Goal: Transaction & Acquisition: Purchase product/service

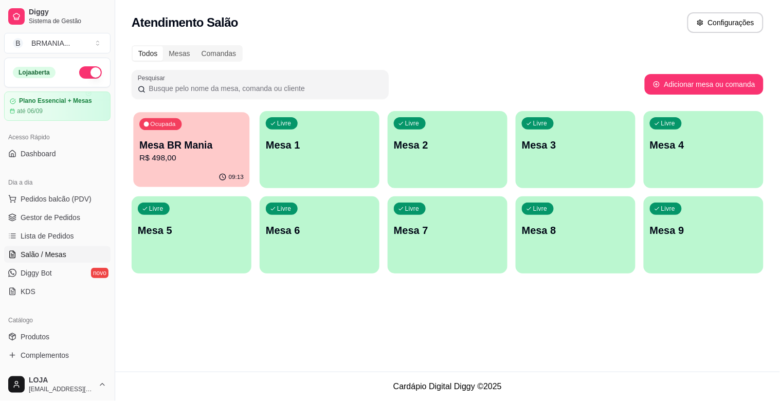
click at [151, 151] on p "Mesa BR Mania" at bounding box center [191, 145] width 104 height 14
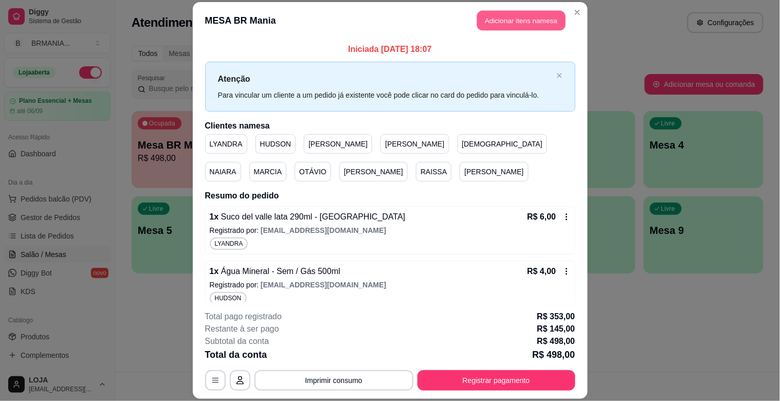
click at [525, 27] on button "Adicionar itens na mesa" at bounding box center [521, 21] width 88 height 20
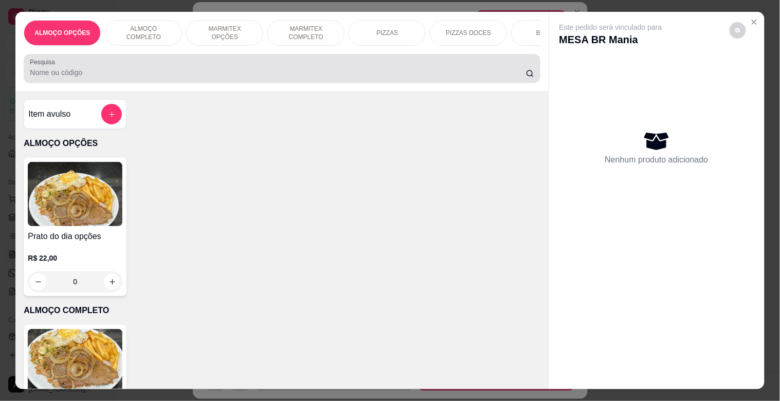
click at [369, 76] on input "Pesquisa" at bounding box center [278, 72] width 496 height 10
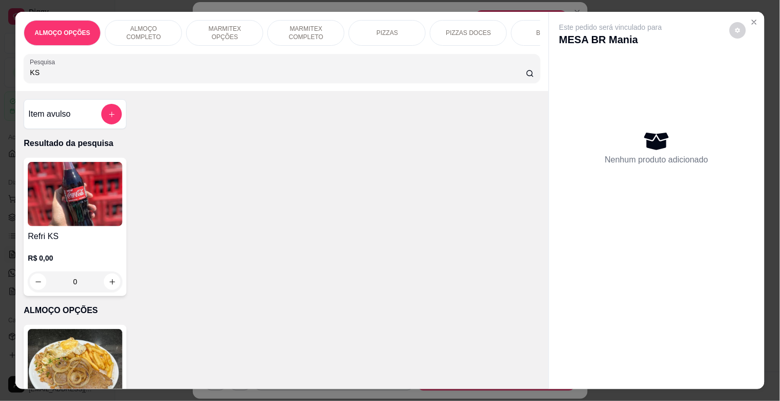
type input "KS"
click at [79, 214] on img at bounding box center [75, 194] width 95 height 64
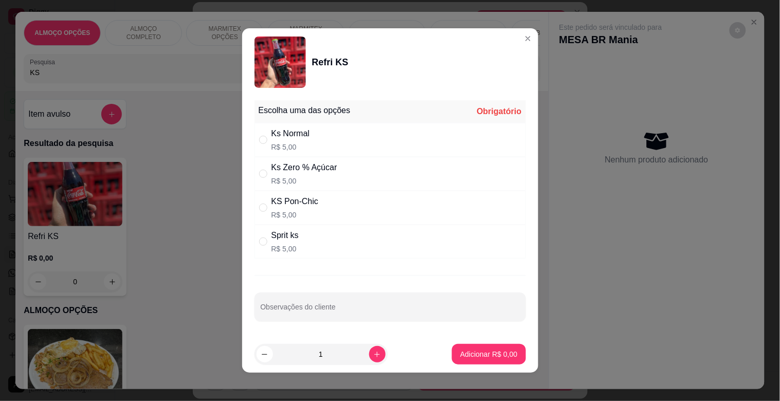
drag, startPoint x: 315, startPoint y: 178, endPoint x: 398, endPoint y: 263, distance: 118.9
click at [316, 179] on p "R$ 5,00" at bounding box center [304, 181] width 66 height 10
radio input "true"
click at [477, 351] on p "Adicionar R$ 5,00" at bounding box center [489, 354] width 56 height 10
type input "1"
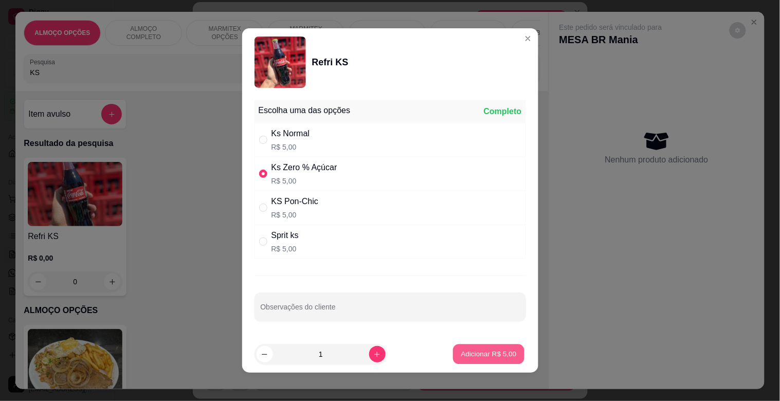
type input "1"
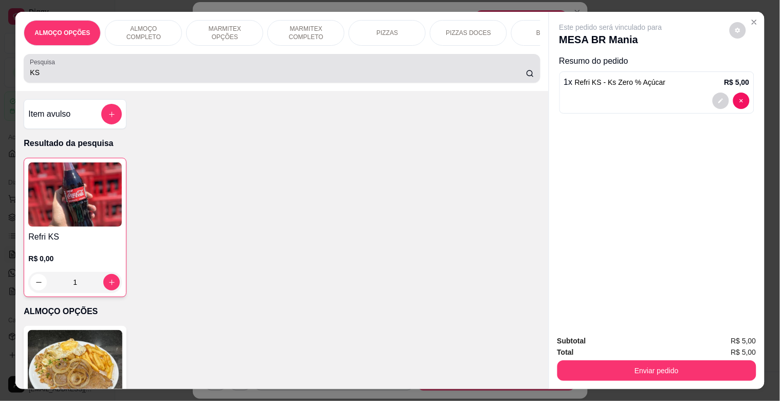
click at [163, 78] on input "KS" at bounding box center [278, 72] width 496 height 10
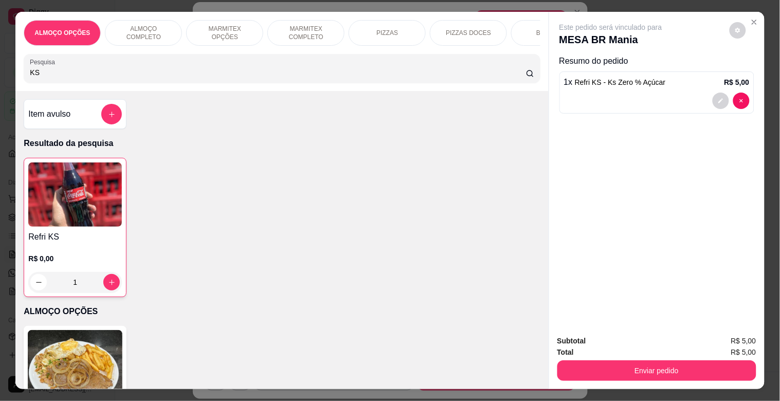
type input "K"
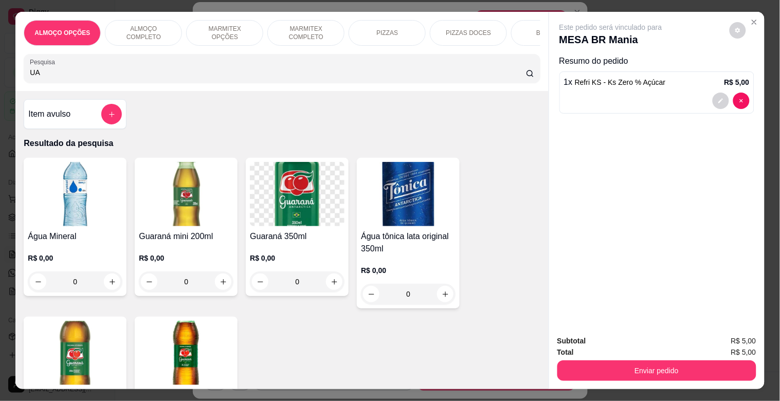
type input "U"
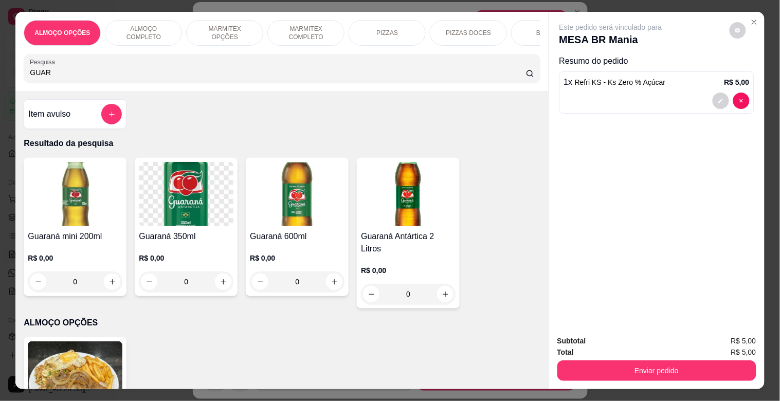
type input "GUAR"
click at [80, 201] on img at bounding box center [75, 194] width 95 height 64
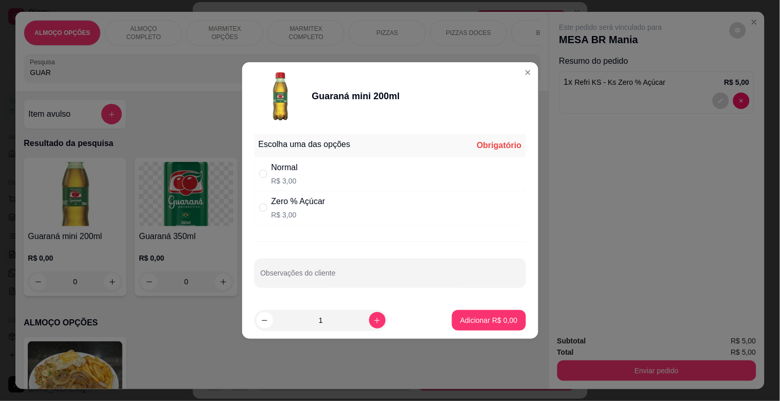
click at [292, 217] on p "R$ 3,00" at bounding box center [298, 215] width 54 height 10
radio input "true"
click at [494, 319] on p "Adicionar R$ 3,00" at bounding box center [488, 320] width 57 height 10
type input "1"
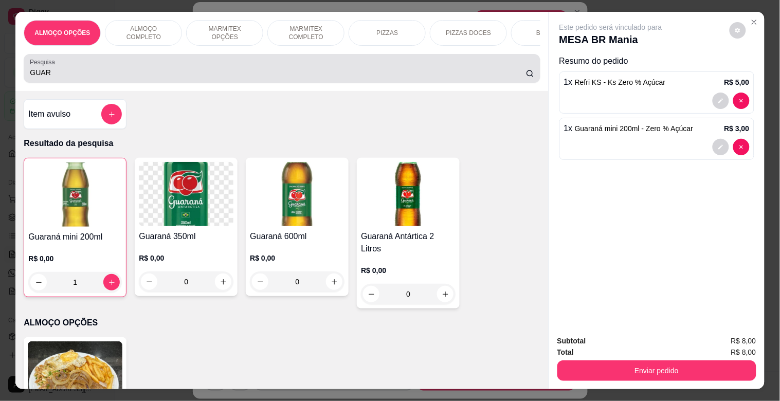
click at [177, 83] on div "Pesquisa GUAR" at bounding box center [282, 68] width 516 height 29
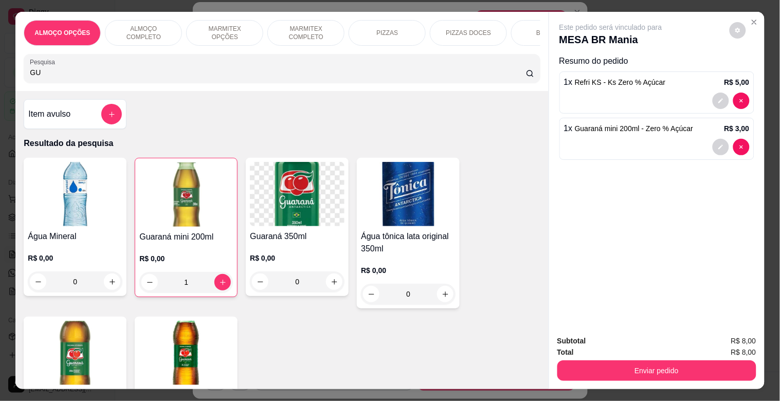
type input "G"
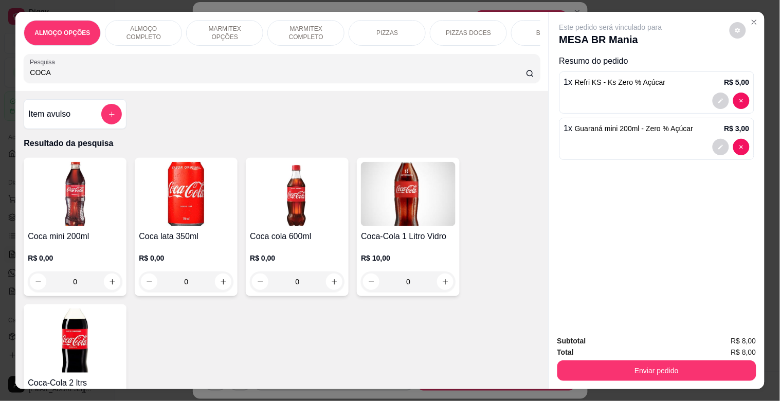
type input "COCA"
click at [74, 274] on div "R$ 0,00 0" at bounding box center [75, 272] width 95 height 39
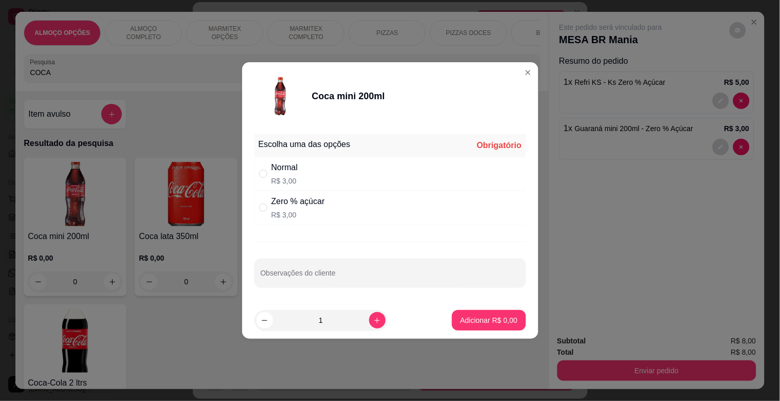
click at [310, 181] on div "Normal R$ 3,00" at bounding box center [389, 174] width 271 height 34
radio input "true"
click at [483, 319] on p "Adicionar R$ 3,00" at bounding box center [488, 320] width 57 height 10
type input "1"
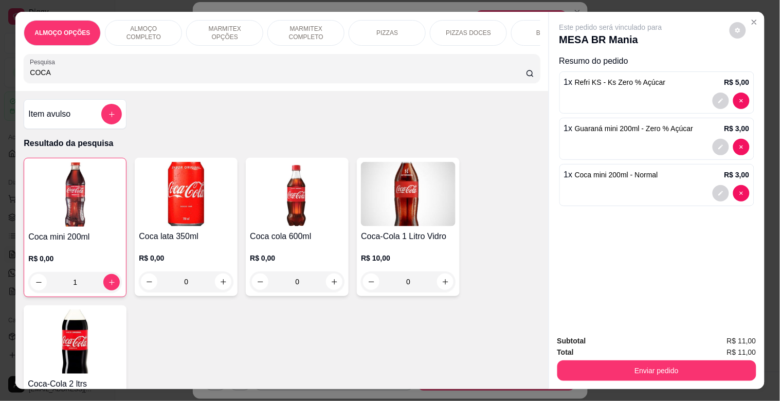
drag, startPoint x: 135, startPoint y: 72, endPoint x: 132, endPoint y: 80, distance: 8.1
click at [135, 76] on input "COCA" at bounding box center [278, 72] width 496 height 10
type input "C"
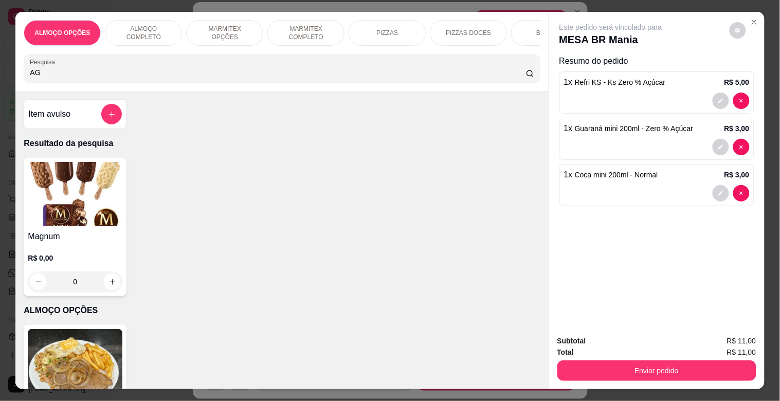
type input "A"
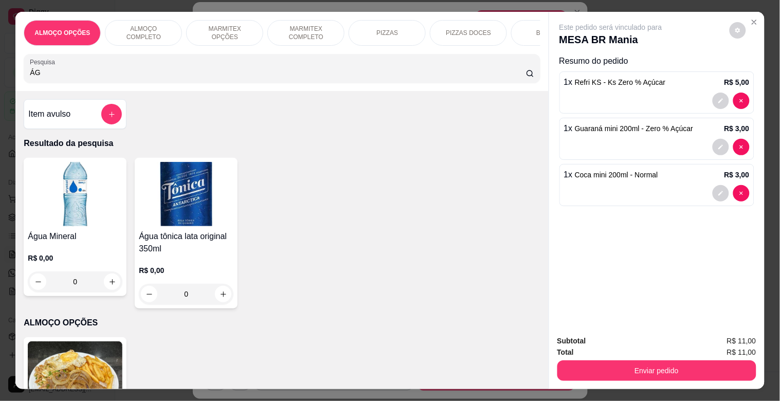
type input "ÁG"
click at [98, 240] on h4 "Água Mineral" at bounding box center [75, 236] width 95 height 12
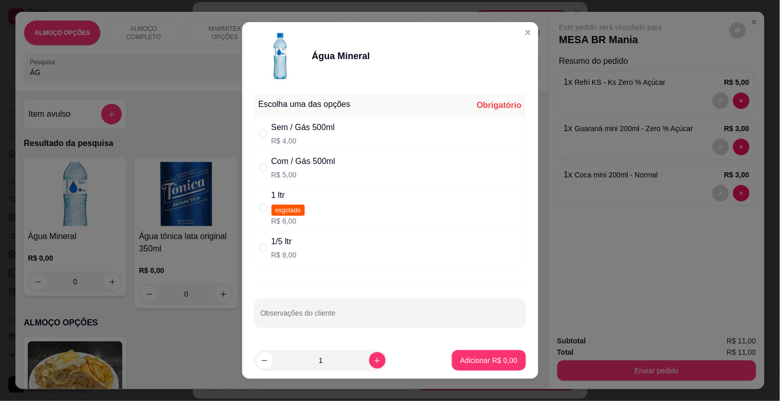
click at [337, 130] on div "Sem / Gás 500ml R$ 4,00" at bounding box center [389, 134] width 271 height 34
radio input "true"
click at [476, 356] on p "Adicionar R$ 4,00" at bounding box center [488, 360] width 57 height 10
type input "1"
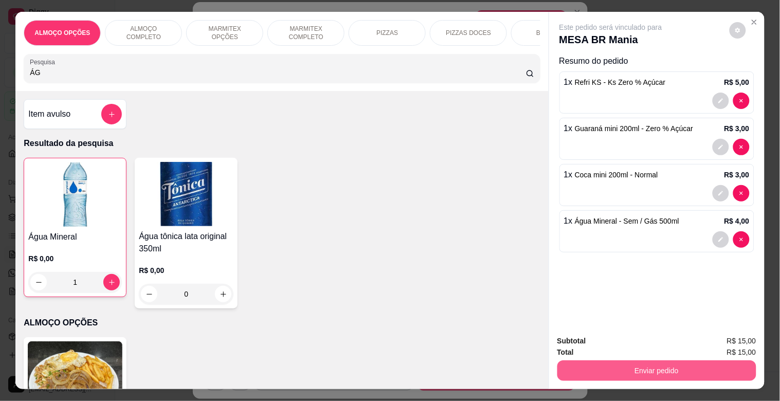
click at [684, 373] on button "Enviar pedido" at bounding box center [656, 370] width 199 height 21
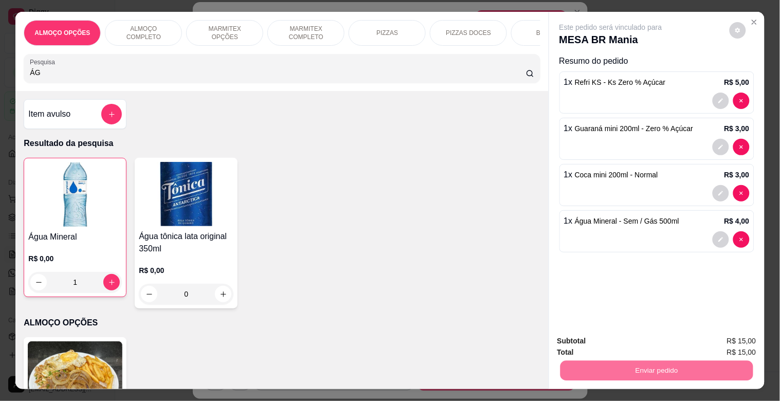
click at [739, 337] on button "Sim, quero registrar" at bounding box center [720, 341] width 77 height 20
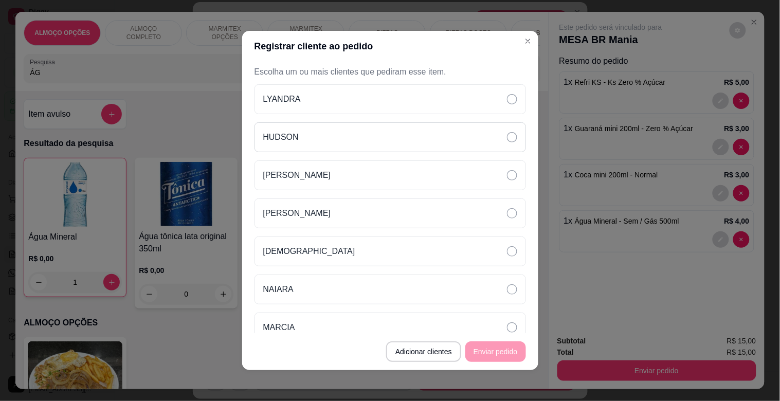
click at [305, 126] on div "HUDSON" at bounding box center [389, 137] width 271 height 30
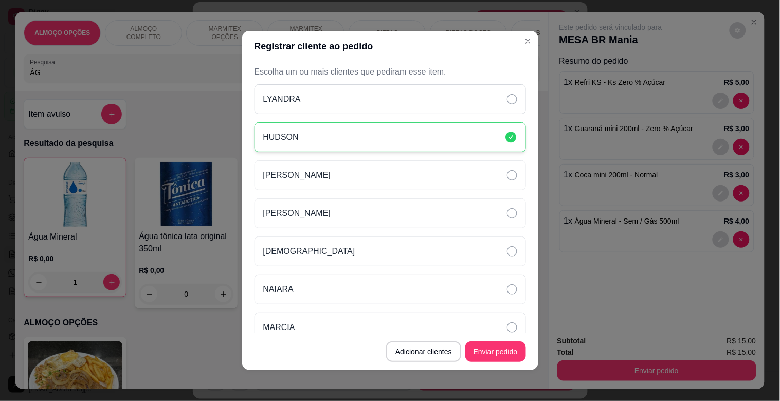
click at [309, 97] on div "LYANDRA" at bounding box center [389, 99] width 271 height 30
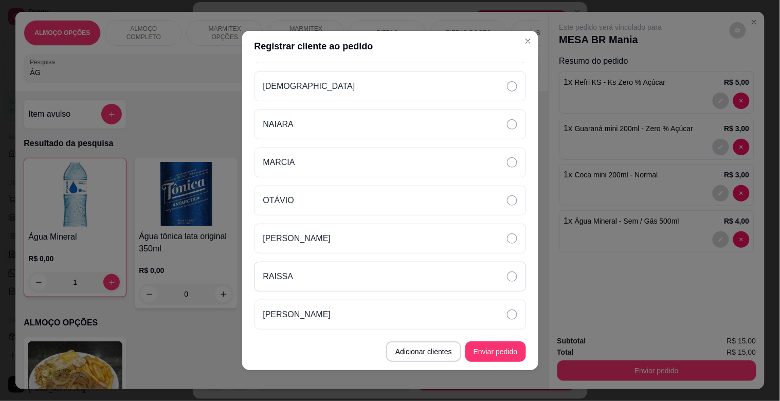
scroll to position [163, 0]
click at [309, 248] on div "[PERSON_NAME]" at bounding box center [389, 241] width 271 height 30
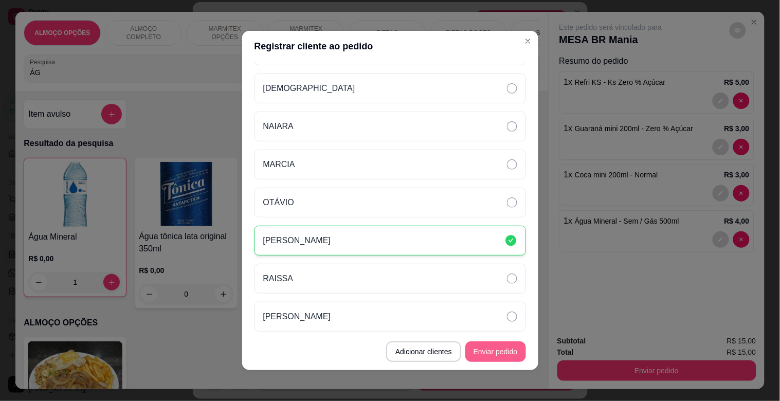
click at [494, 354] on button "Enviar pedido" at bounding box center [495, 351] width 61 height 21
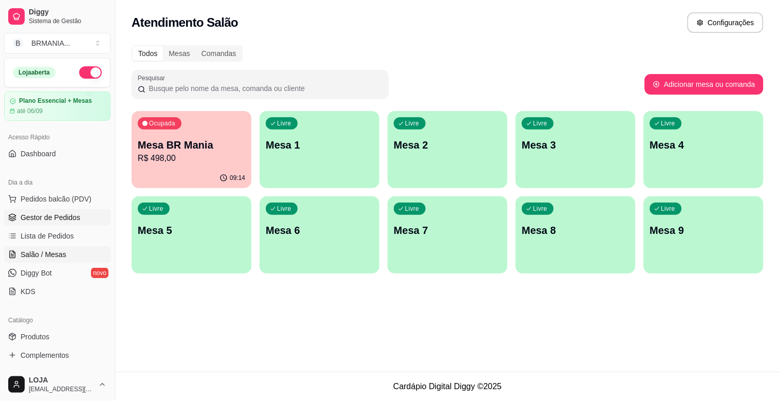
click at [76, 217] on span "Gestor de Pedidos" at bounding box center [51, 217] width 60 height 10
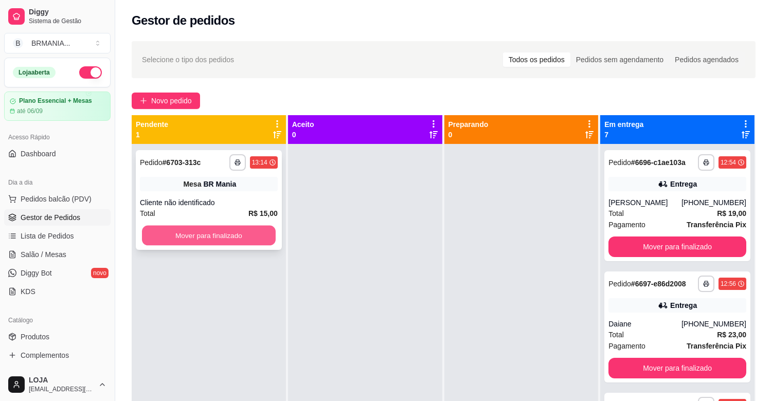
click at [220, 227] on button "Mover para finalizado" at bounding box center [209, 236] width 134 height 20
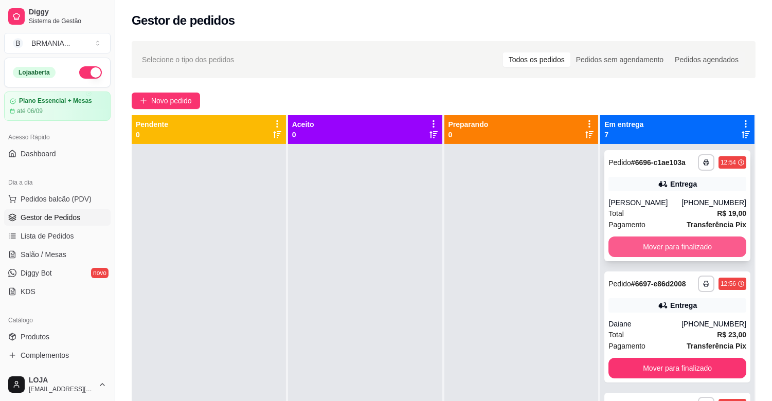
click at [679, 250] on button "Mover para finalizado" at bounding box center [677, 246] width 138 height 21
click at [670, 247] on button "Mover para finalizado" at bounding box center [677, 247] width 134 height 20
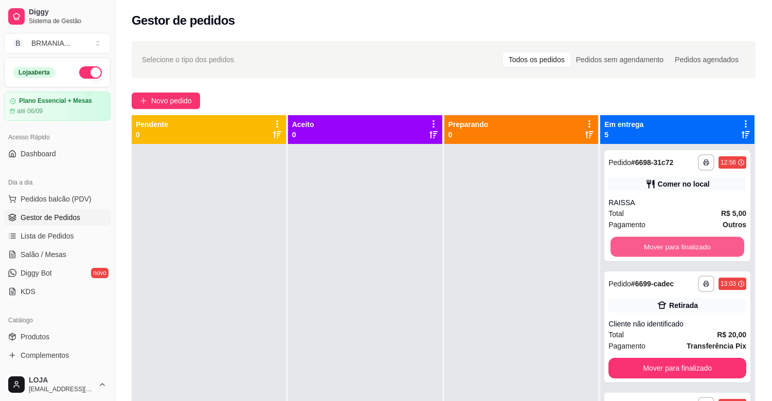
click at [670, 246] on button "Mover para finalizado" at bounding box center [677, 247] width 134 height 20
click at [668, 247] on button "Mover para finalizado" at bounding box center [677, 246] width 138 height 21
click at [666, 247] on button "Mover para finalizado" at bounding box center [677, 247] width 134 height 20
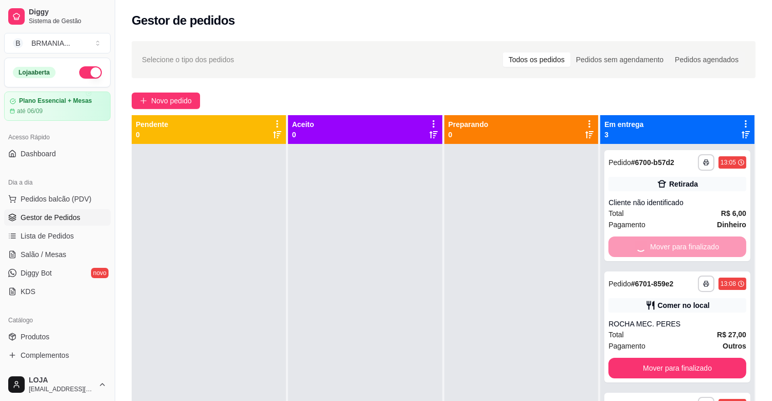
click at [666, 358] on button "Mover para finalizado" at bounding box center [677, 368] width 138 height 21
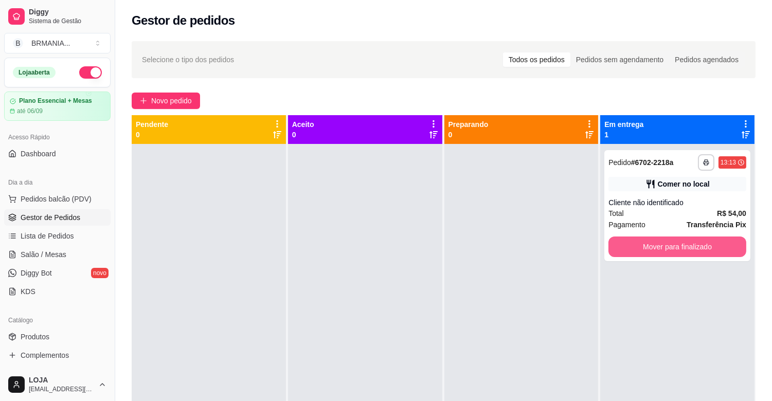
click at [666, 247] on button "Mover para finalizado" at bounding box center [677, 246] width 138 height 21
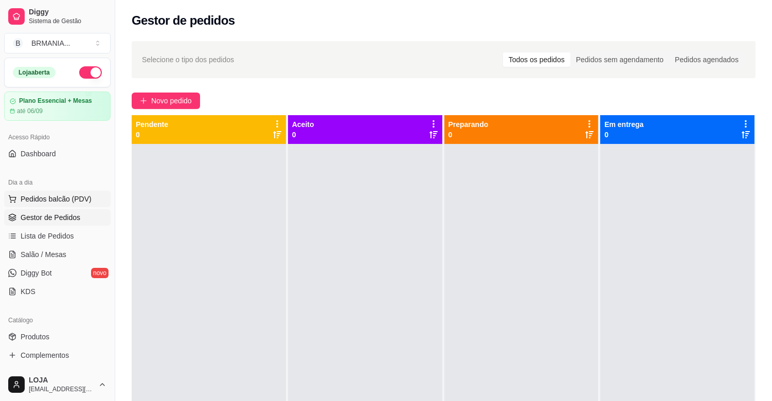
click at [52, 196] on span "Pedidos balcão (PDV)" at bounding box center [56, 199] width 71 height 10
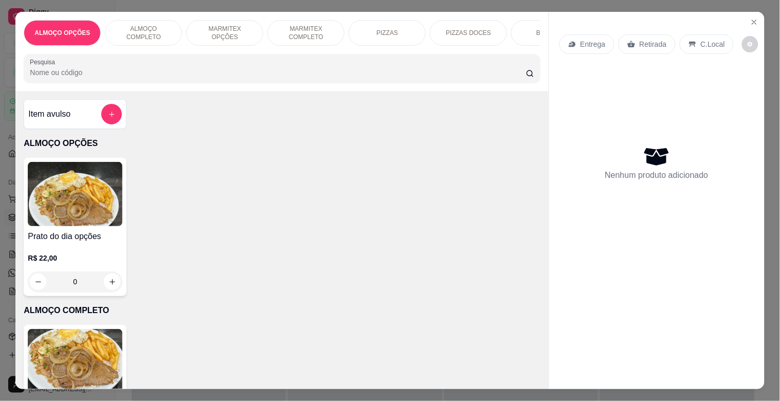
click at [97, 341] on img at bounding box center [75, 361] width 95 height 64
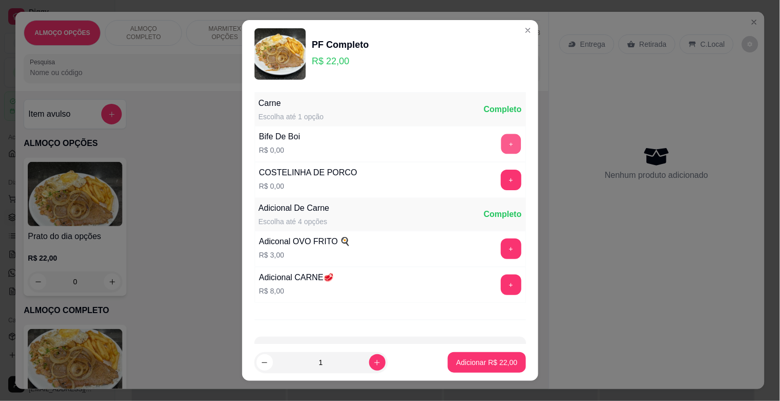
click at [501, 147] on button "+" at bounding box center [511, 144] width 20 height 20
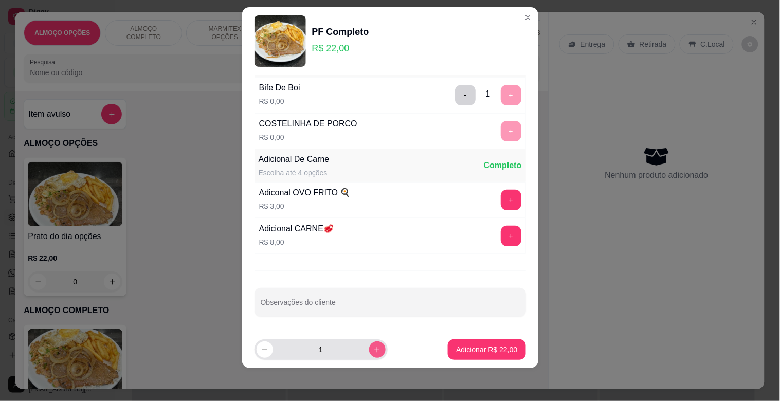
click at [369, 342] on button "increase-product-quantity" at bounding box center [377, 349] width 16 height 16
type input "3"
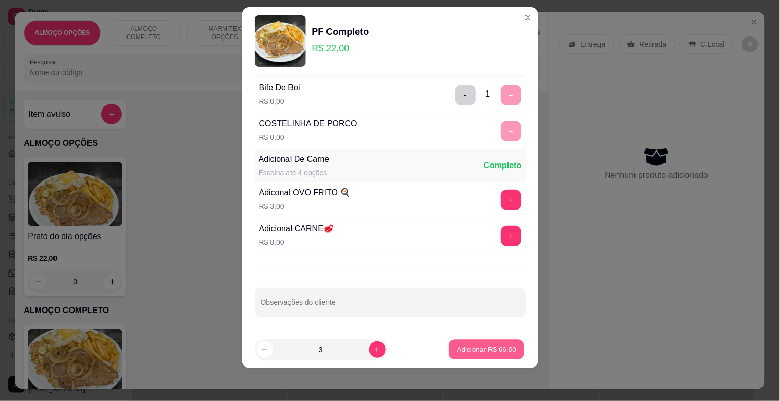
click at [460, 347] on p "Adicionar R$ 66,00" at bounding box center [487, 349] width 60 height 10
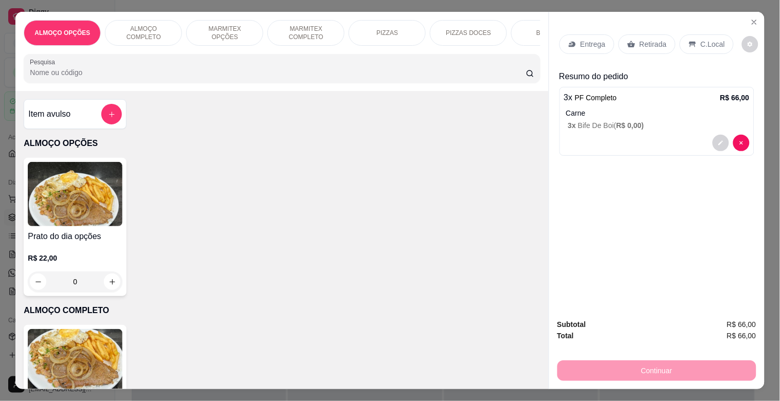
click at [302, 25] on p "MARMITEX COMPLETO" at bounding box center [306, 33] width 60 height 16
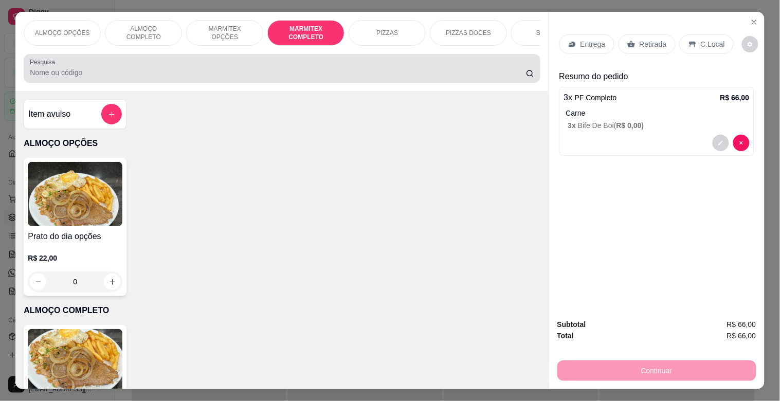
scroll to position [25, 0]
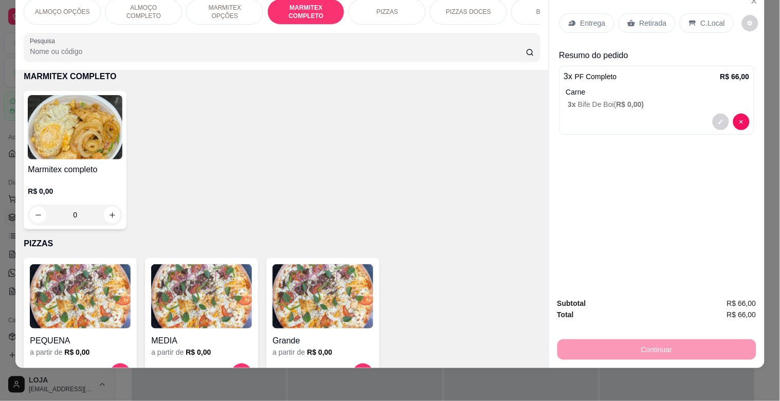
click at [114, 144] on img at bounding box center [75, 127] width 95 height 64
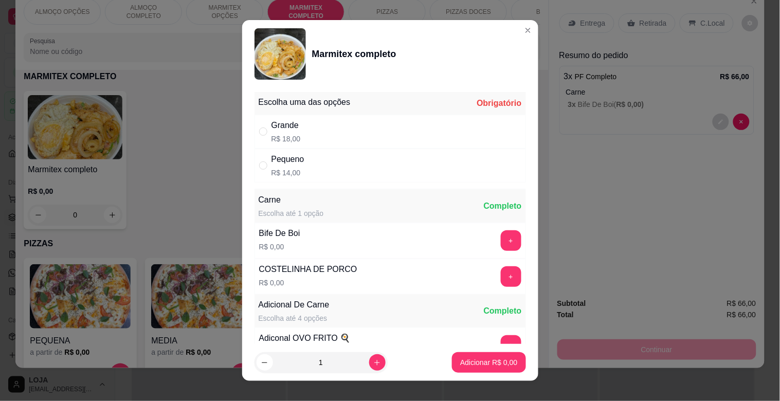
click at [315, 176] on div "Pequeno R$ 14,00" at bounding box center [389, 166] width 271 height 34
radio input "true"
click at [492, 367] on p "Adicionar R$ 14,00" at bounding box center [486, 362] width 61 height 10
type input "1"
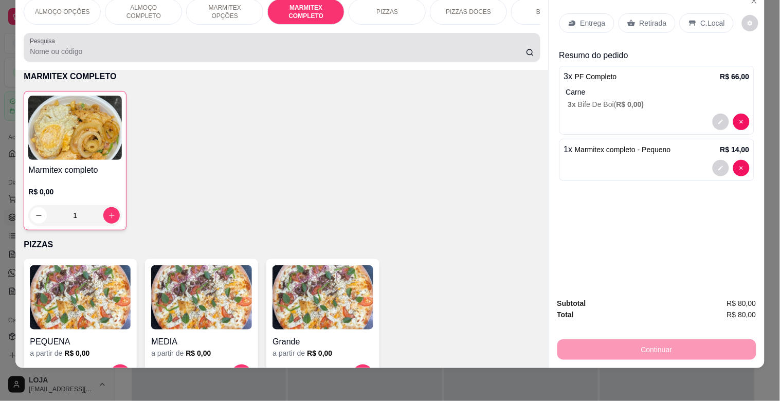
click at [251, 56] on input "Pesquisa" at bounding box center [278, 51] width 496 height 10
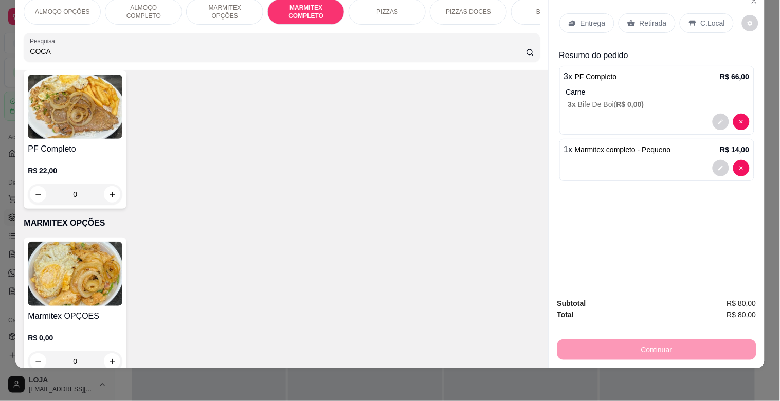
scroll to position [861, 0]
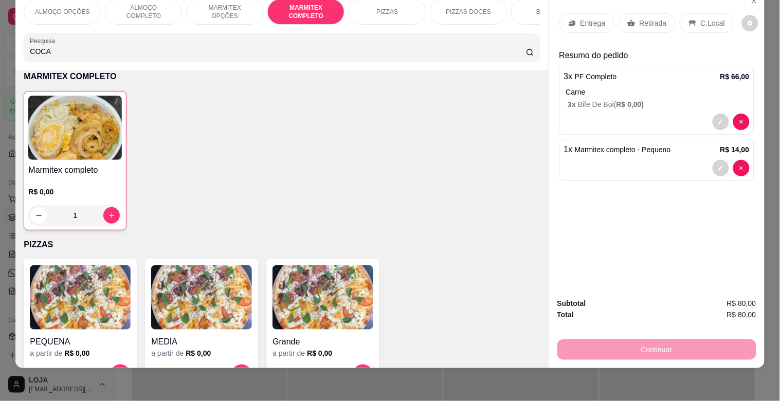
type input "COCA"
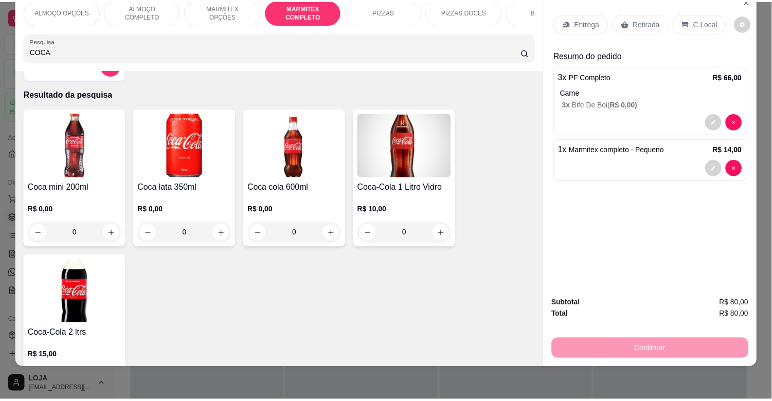
scroll to position [0, 0]
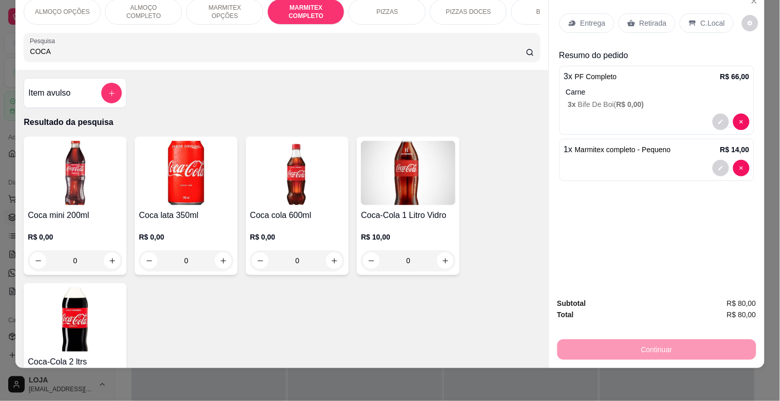
click at [104, 321] on img at bounding box center [75, 319] width 95 height 64
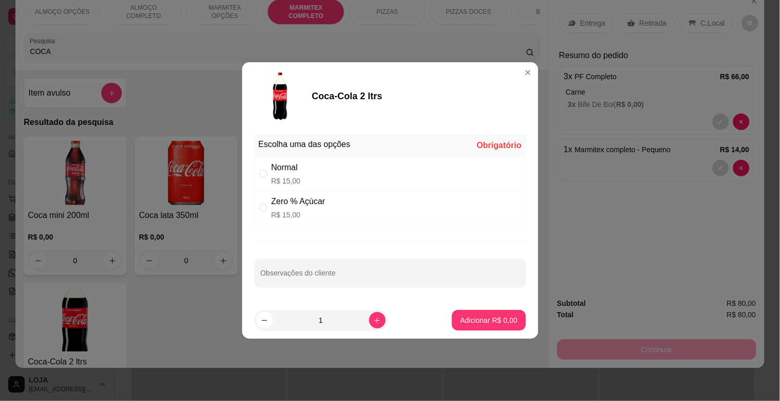
click at [333, 171] on div "Normal R$ 15,00" at bounding box center [389, 174] width 271 height 34
radio input "true"
click at [487, 324] on p "Adicionar R$ 15,00" at bounding box center [486, 320] width 61 height 10
type input "1"
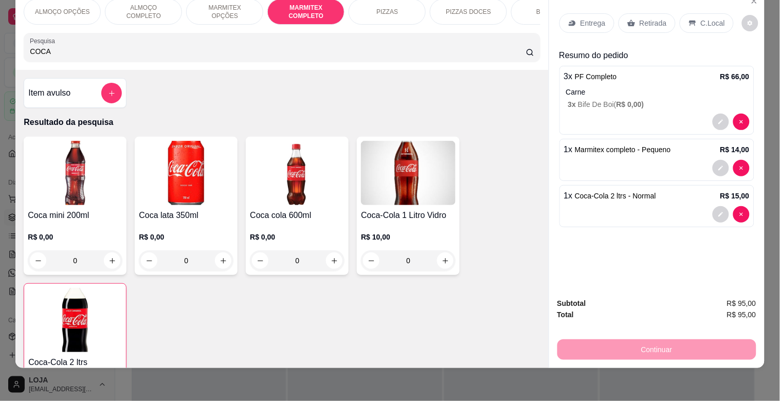
click at [701, 18] on p "C.Local" at bounding box center [713, 23] width 24 height 10
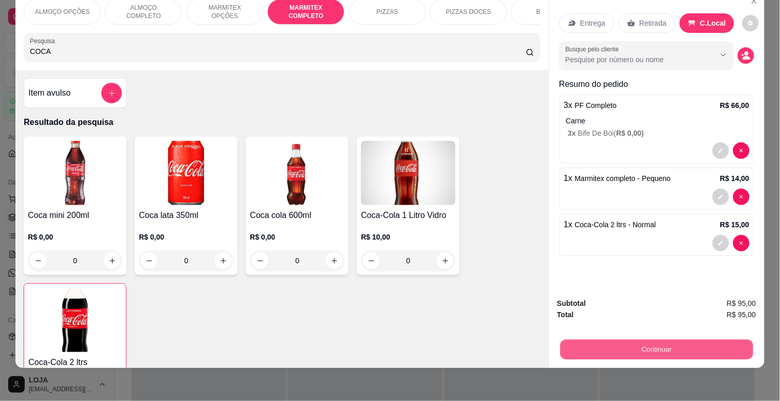
click at [652, 340] on button "Continuar" at bounding box center [656, 349] width 193 height 20
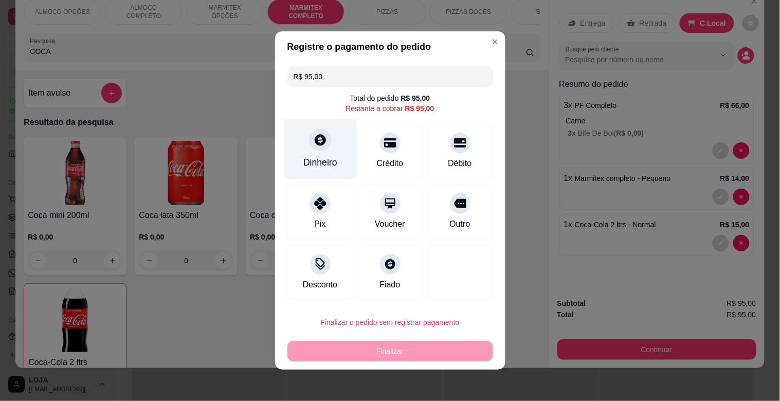
click at [324, 152] on div "Dinheiro" at bounding box center [320, 149] width 72 height 60
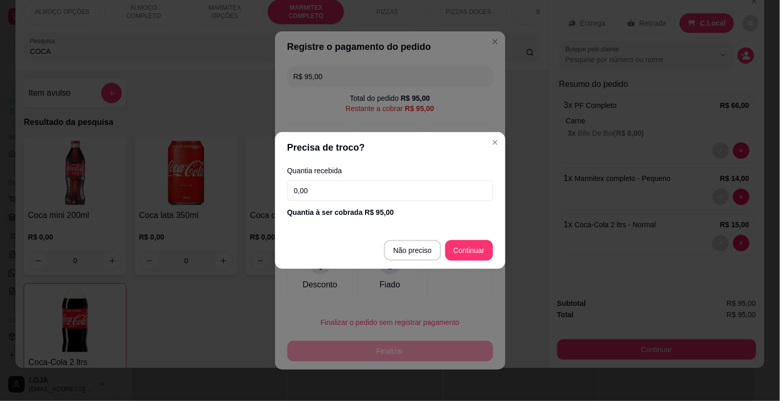
click at [322, 191] on input "0,00" at bounding box center [390, 190] width 206 height 21
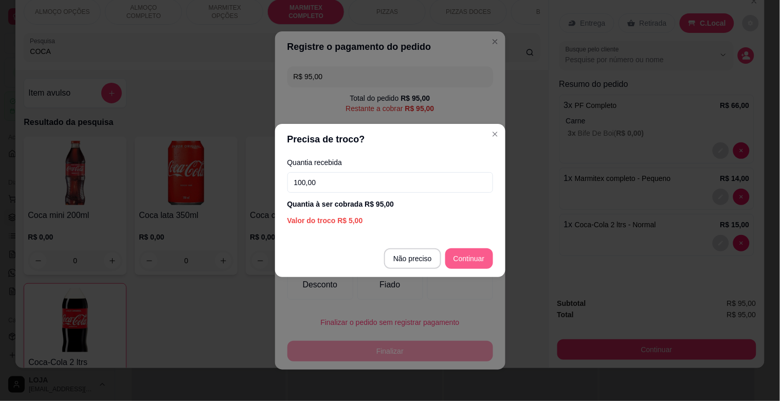
type input "100,00"
type input "R$ 0,00"
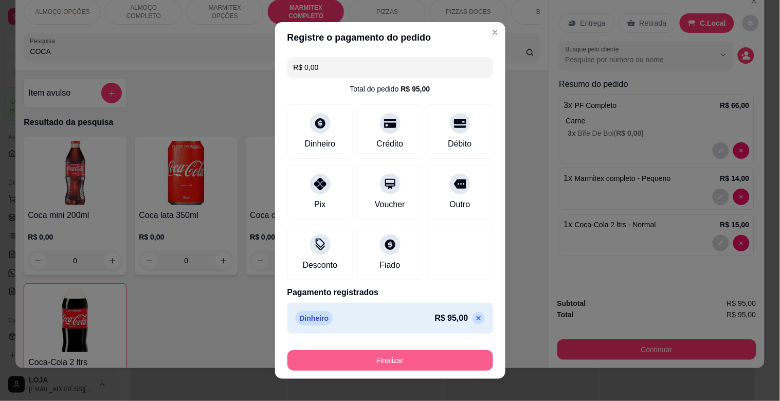
click at [374, 361] on button "Finalizar" at bounding box center [390, 360] width 206 height 21
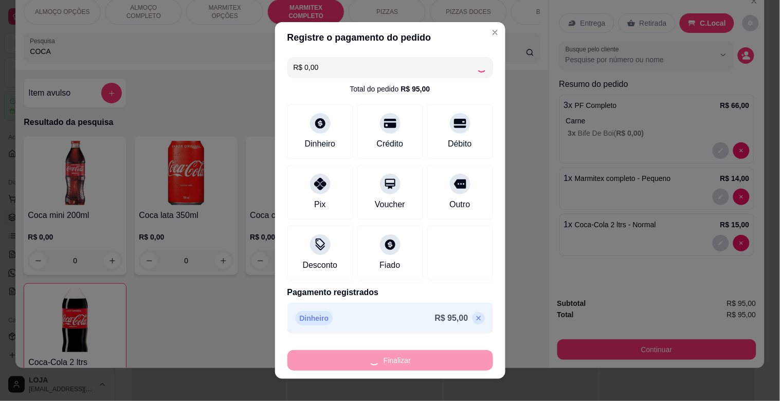
type input "0"
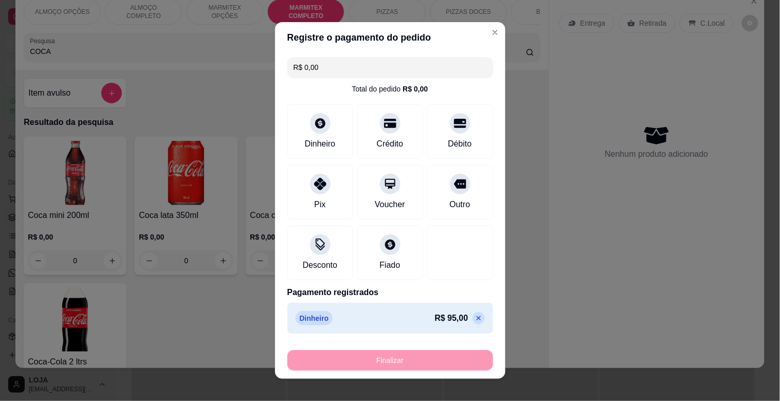
type input "-R$ 95,00"
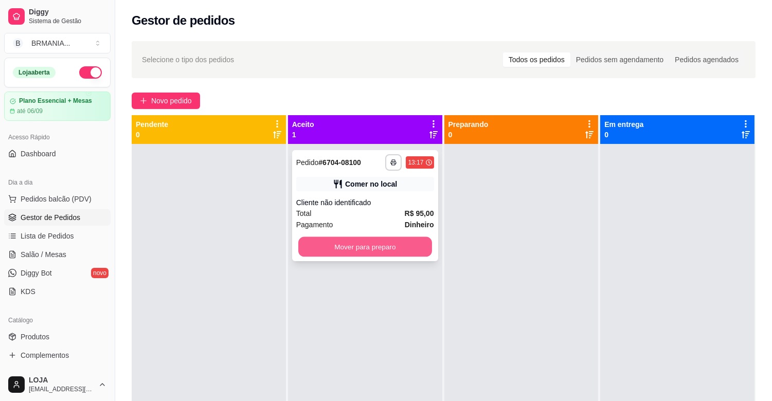
click at [376, 248] on button "Mover para preparo" at bounding box center [365, 247] width 134 height 20
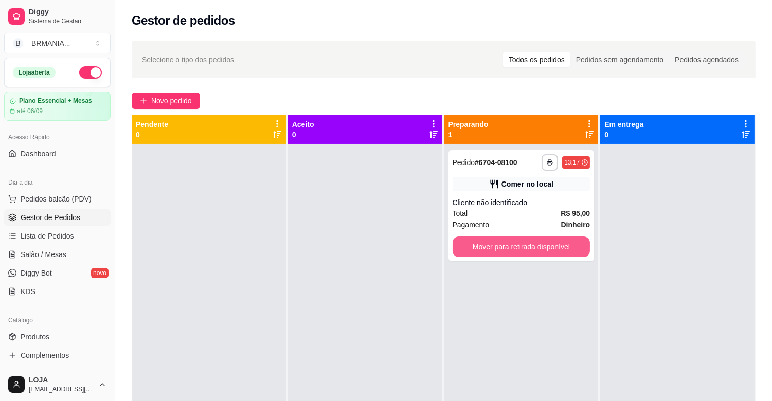
click at [543, 247] on button "Mover para retirada disponível" at bounding box center [521, 246] width 138 height 21
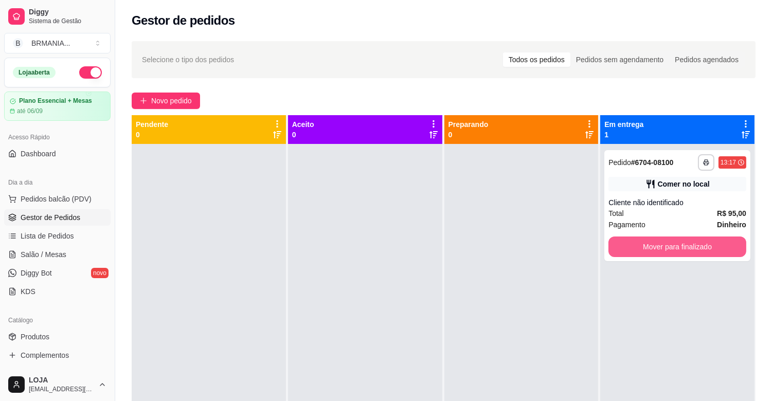
click at [625, 243] on button "Mover para finalizado" at bounding box center [677, 246] width 138 height 21
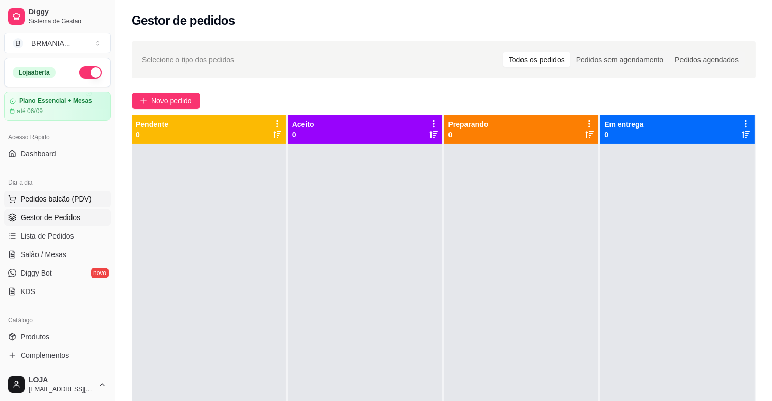
click at [62, 201] on span "Pedidos balcão (PDV)" at bounding box center [56, 199] width 71 height 10
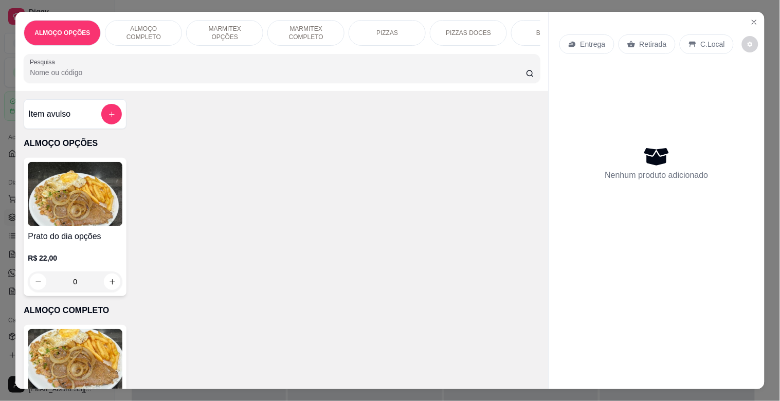
click at [217, 76] on input "Pesquisa" at bounding box center [278, 72] width 496 height 10
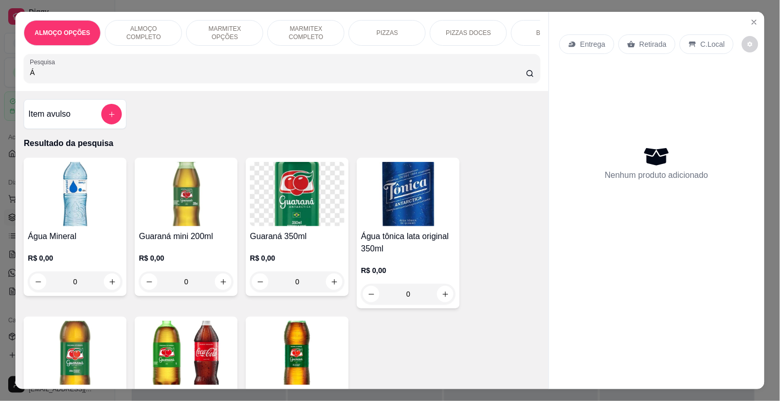
type input "Á"
click at [69, 243] on h4 "Água Mineral" at bounding box center [75, 236] width 95 height 12
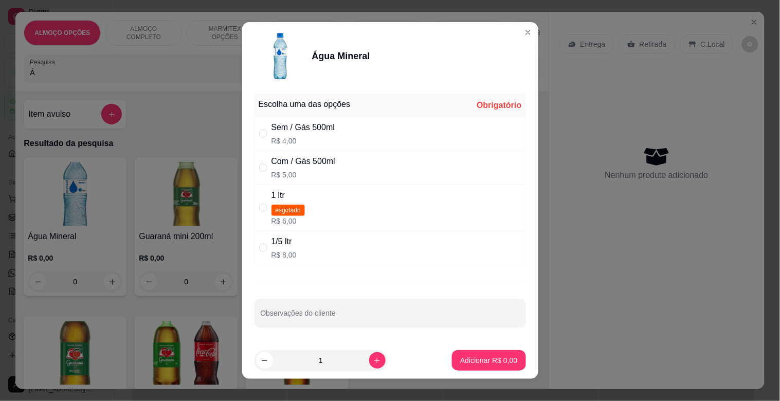
click at [308, 137] on p "R$ 4,00" at bounding box center [303, 141] width 64 height 10
radio input "true"
click at [484, 367] on button "Adicionar R$ 4,00" at bounding box center [488, 361] width 71 height 20
type input "1"
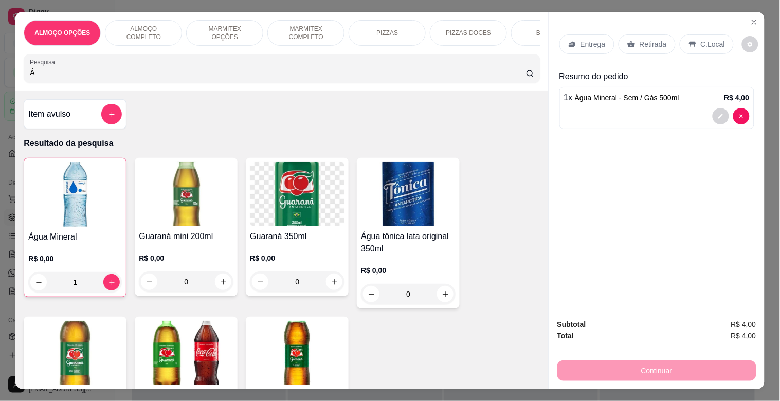
drag, startPoint x: 649, startPoint y: 38, endPoint x: 654, endPoint y: 42, distance: 6.9
click at [650, 39] on p "Retirada" at bounding box center [653, 44] width 27 height 10
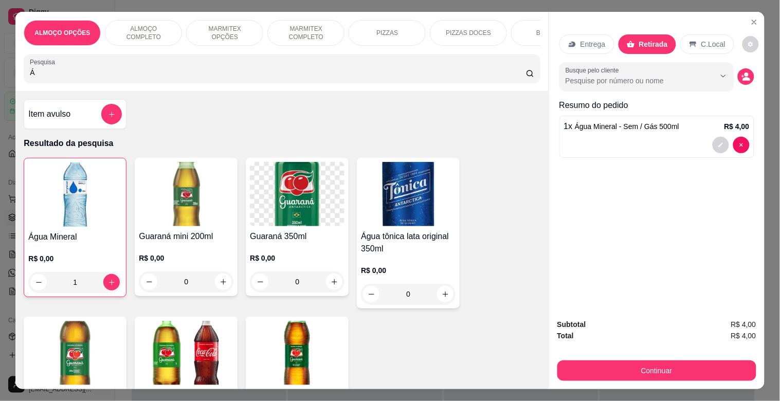
drag, startPoint x: 643, startPoint y: 188, endPoint x: 676, endPoint y: 177, distance: 34.8
click at [676, 177] on div "Entrega Retirada C.Local Busque pelo cliente Resumo do pedido 1 x Água Mineral …" at bounding box center [656, 161] width 215 height 298
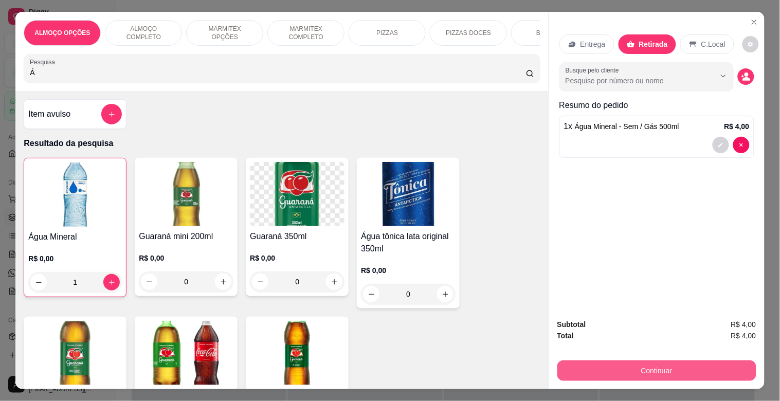
click at [633, 371] on button "Continuar" at bounding box center [656, 370] width 199 height 21
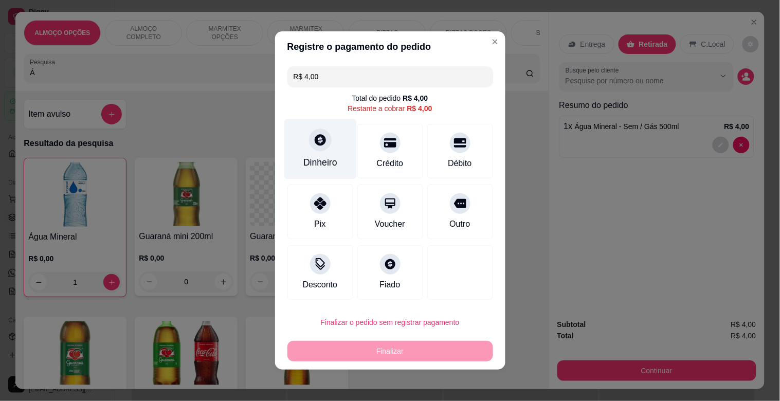
click at [325, 141] on div at bounding box center [320, 140] width 23 height 23
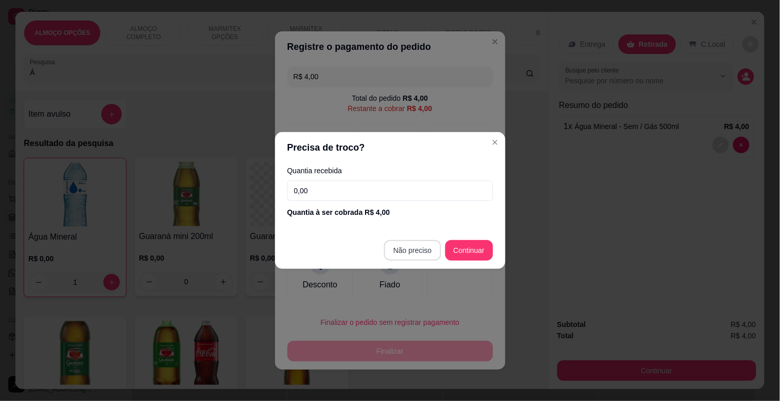
type input "R$ 0,00"
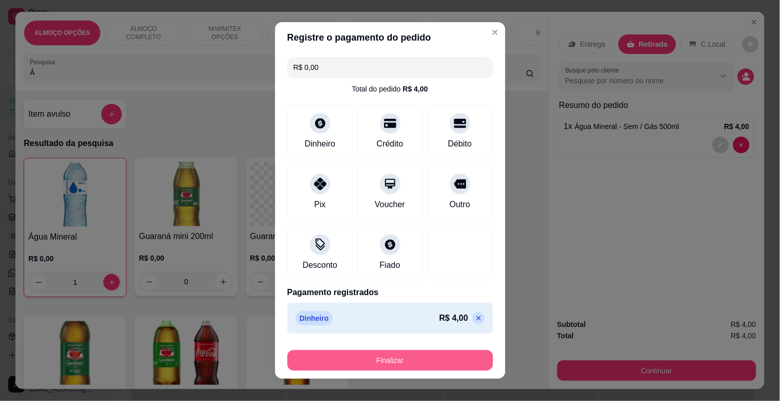
click at [406, 363] on button "Finalizar" at bounding box center [390, 360] width 206 height 21
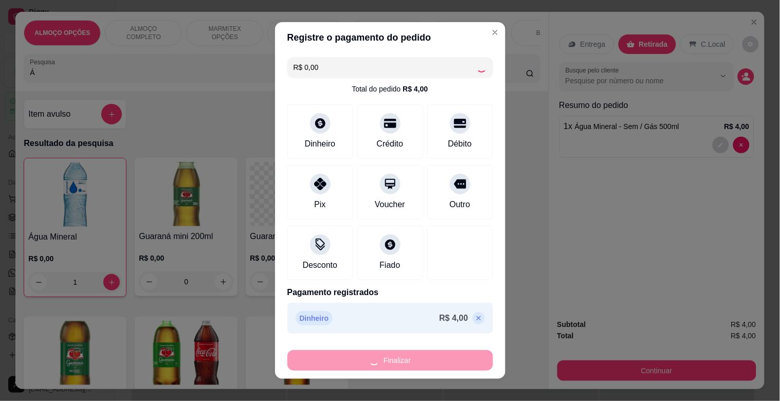
type input "0"
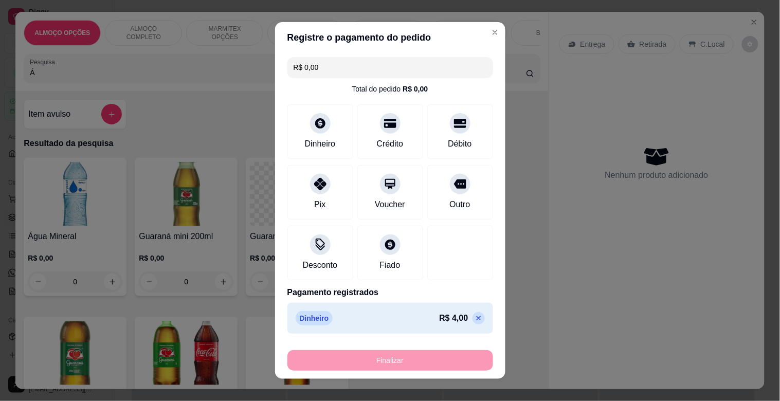
type input "-R$ 4,00"
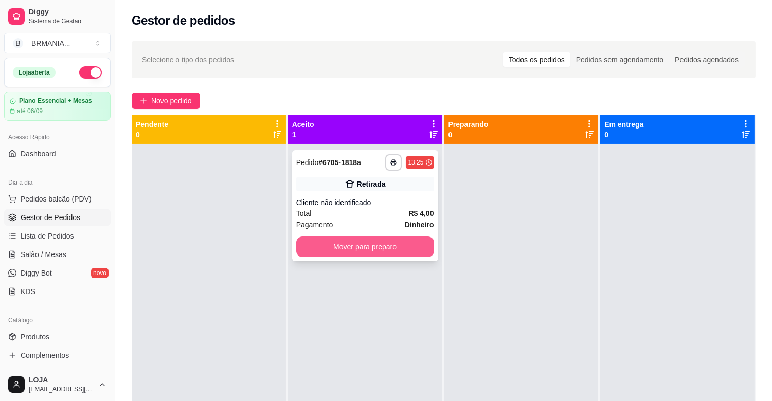
click at [336, 248] on button "Mover para preparo" at bounding box center [365, 246] width 138 height 21
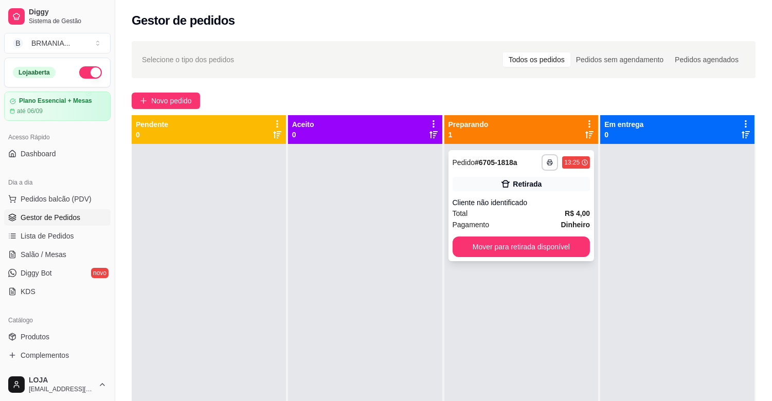
click at [484, 261] on div "**********" at bounding box center [521, 205] width 146 height 111
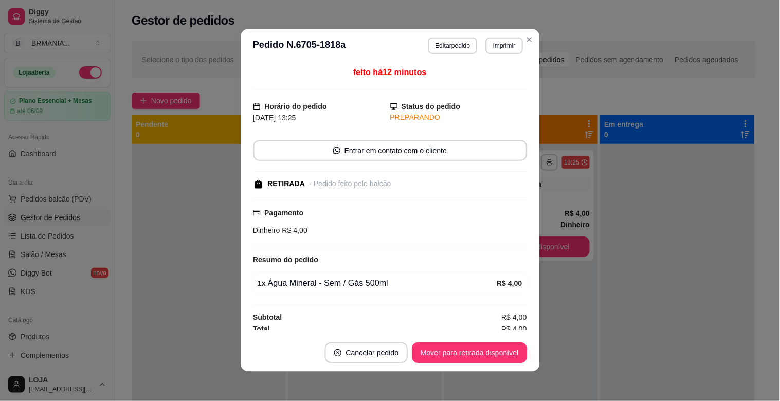
click at [498, 253] on div "feito há 12 minutos Horário do pedido [DATE] 13:25 Status do pedido PREPARANDO …" at bounding box center [390, 199] width 274 height 264
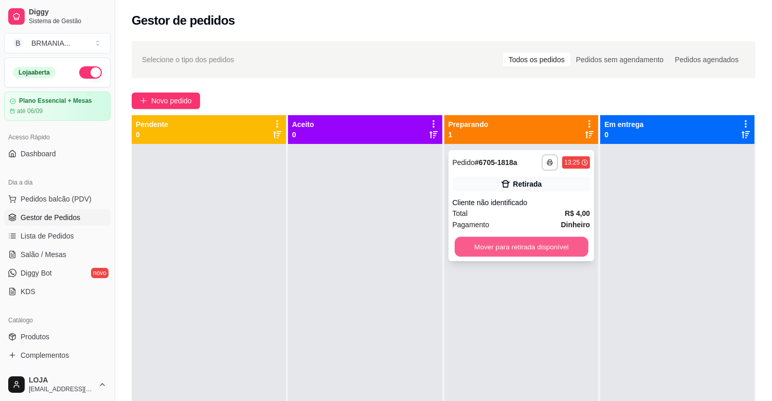
click at [579, 245] on button "Mover para retirada disponível" at bounding box center [521, 247] width 134 height 20
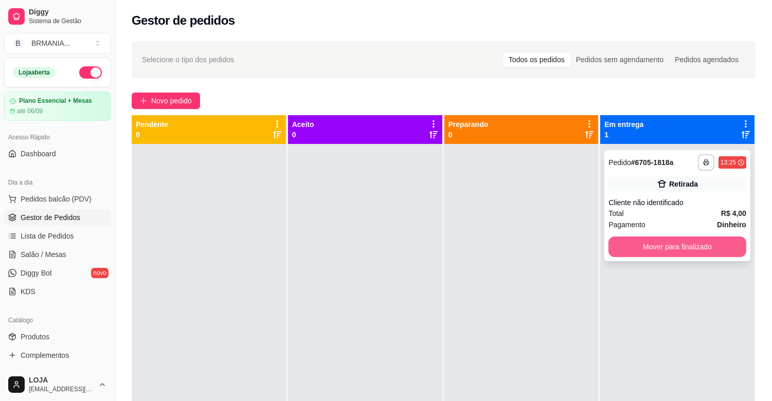
click at [665, 252] on button "Mover para finalizado" at bounding box center [677, 246] width 138 height 21
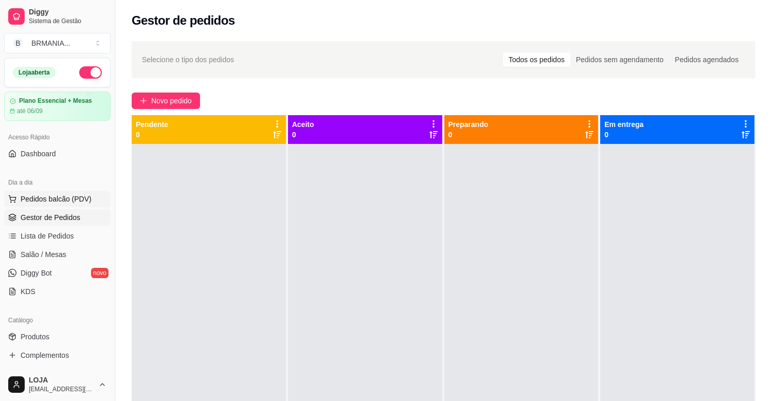
click at [62, 203] on span "Pedidos balcão (PDV)" at bounding box center [56, 199] width 71 height 10
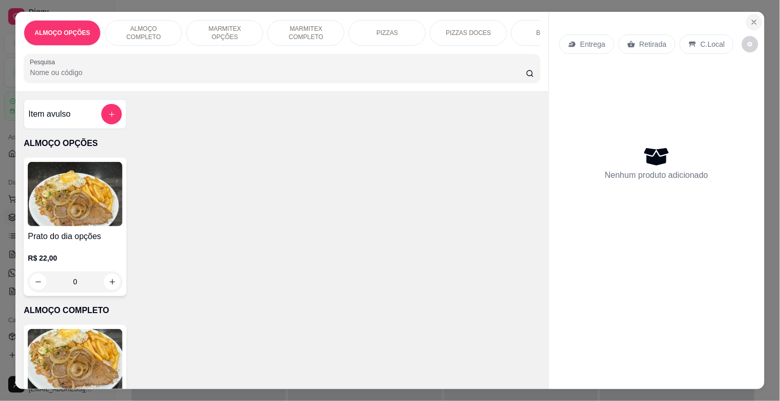
click at [750, 19] on icon "Close" at bounding box center [754, 22] width 8 height 8
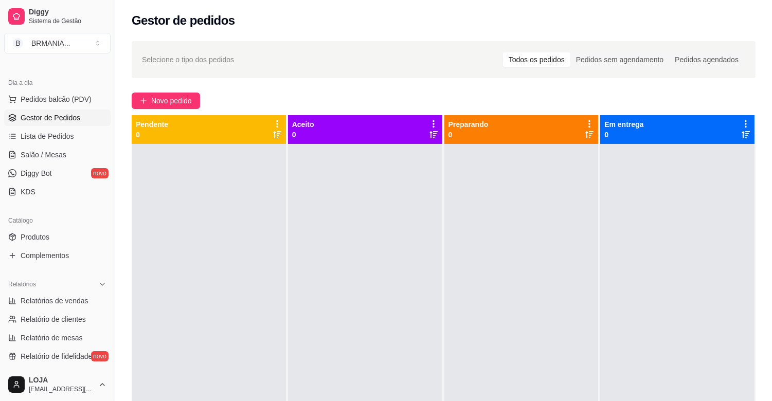
scroll to position [103, 0]
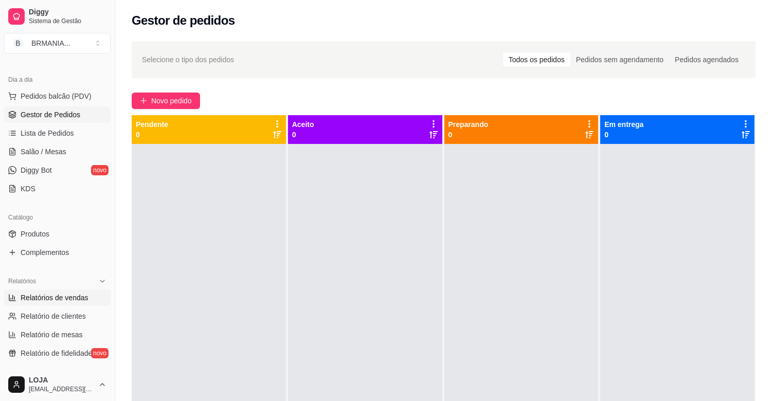
click at [79, 295] on span "Relatórios de vendas" at bounding box center [55, 298] width 68 height 10
select select "ALL"
select select "0"
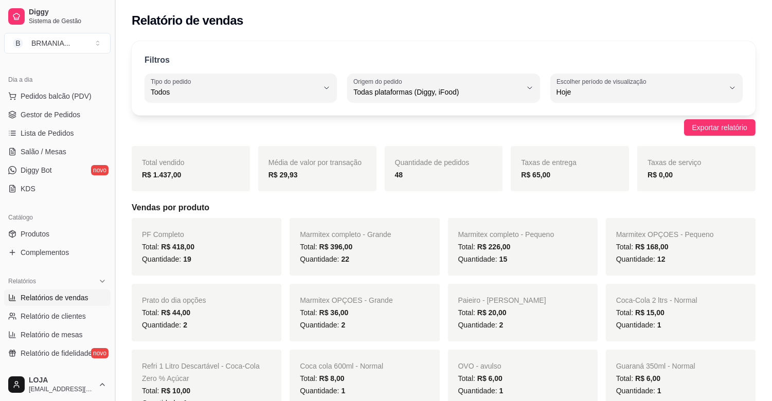
scroll to position [2, 0]
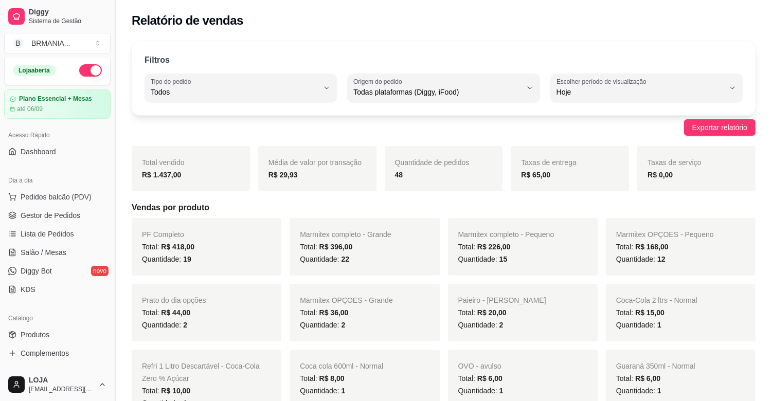
click at [113, 52] on button "Toggle Sidebar" at bounding box center [115, 200] width 8 height 401
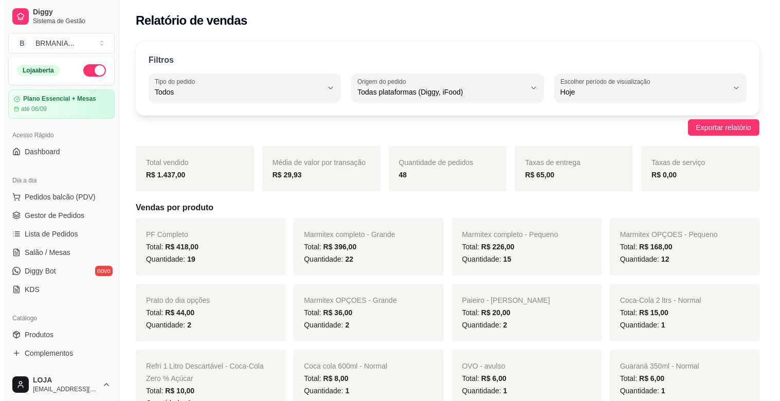
scroll to position [0, 0]
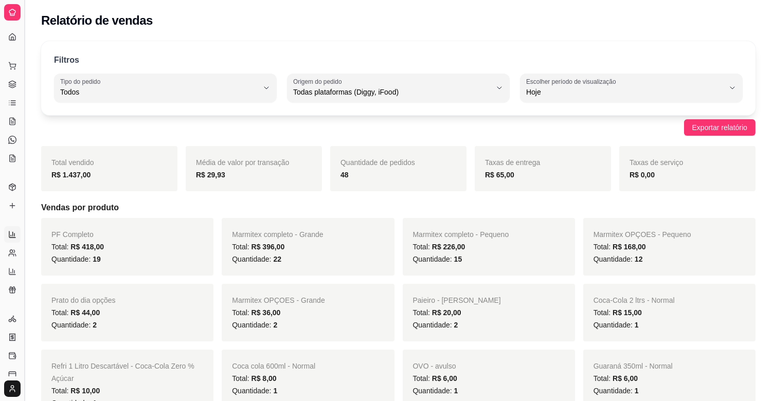
click at [24, 169] on button "Toggle Sidebar" at bounding box center [24, 200] width 8 height 401
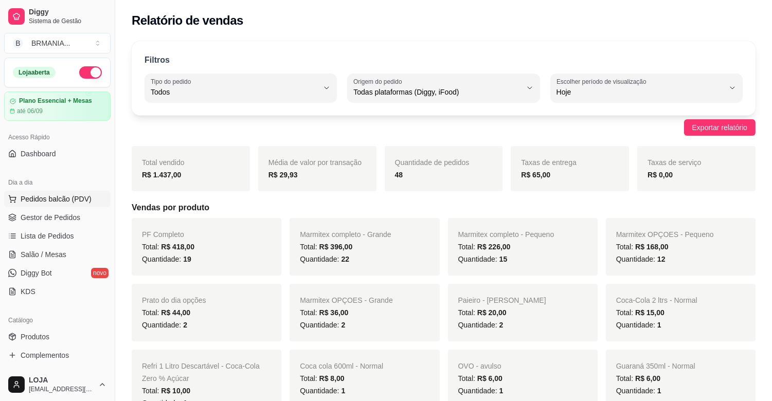
click at [60, 197] on span "Pedidos balcão (PDV)" at bounding box center [56, 199] width 71 height 10
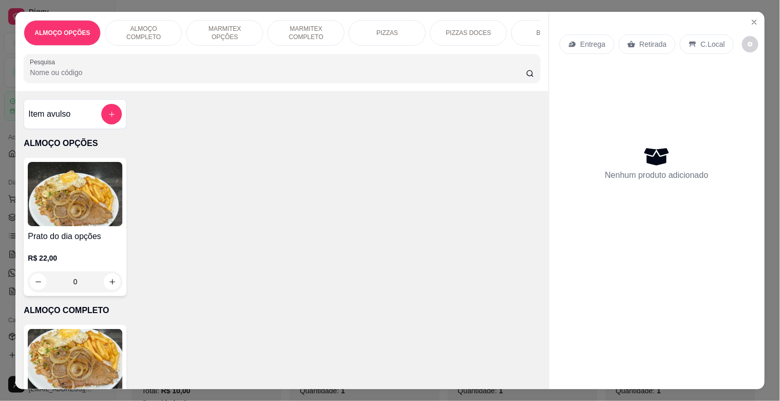
click at [78, 363] on img at bounding box center [75, 361] width 95 height 64
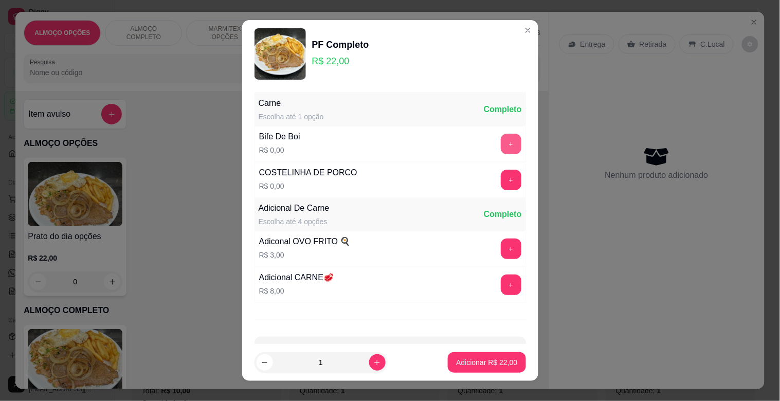
click at [501, 141] on button "+" at bounding box center [511, 144] width 21 height 21
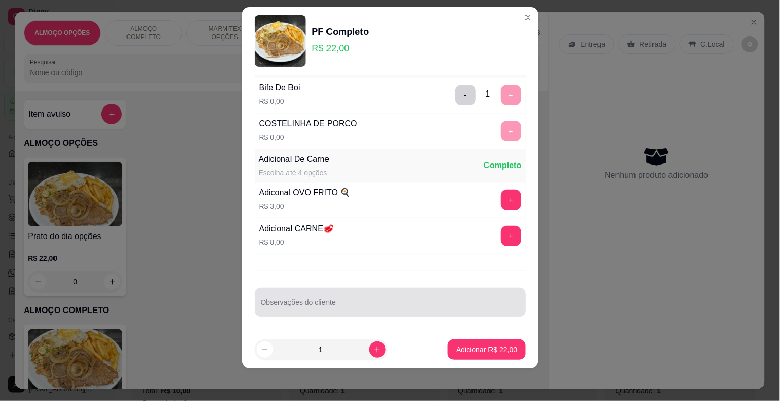
click at [319, 301] on div "Observações do cliente" at bounding box center [389, 302] width 271 height 29
click at [319, 301] on input "Observações do cliente" at bounding box center [390, 306] width 259 height 10
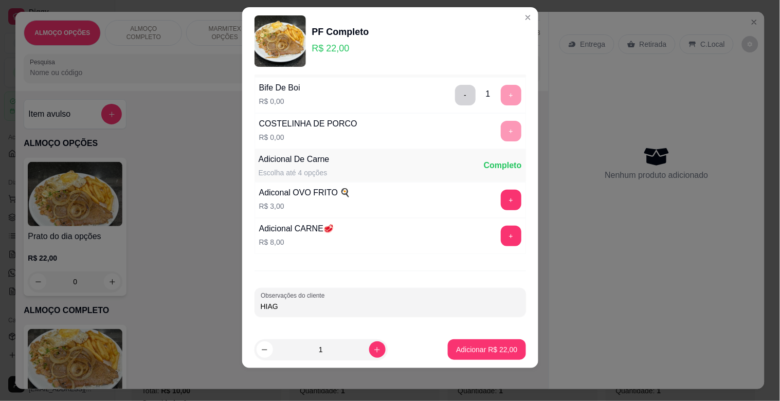
type input "HIAGO"
click at [470, 346] on p "Adicionar R$ 22,00" at bounding box center [486, 349] width 61 height 10
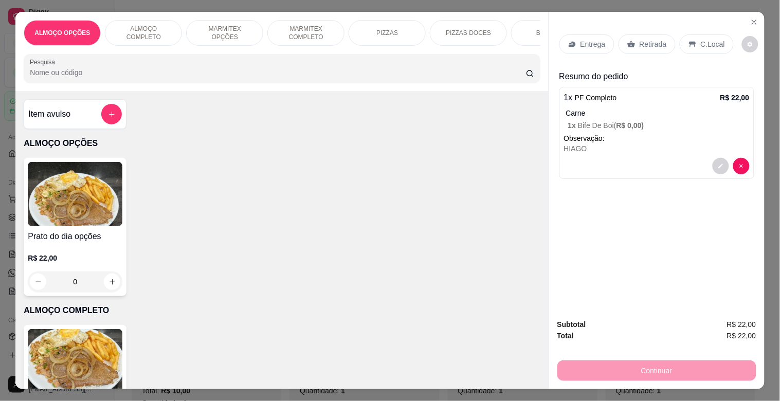
click at [63, 343] on img at bounding box center [75, 361] width 95 height 64
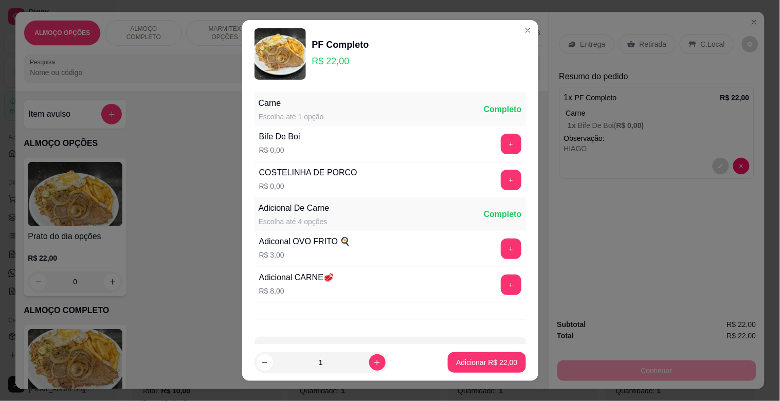
click at [501, 144] on button "+" at bounding box center [511, 144] width 21 height 21
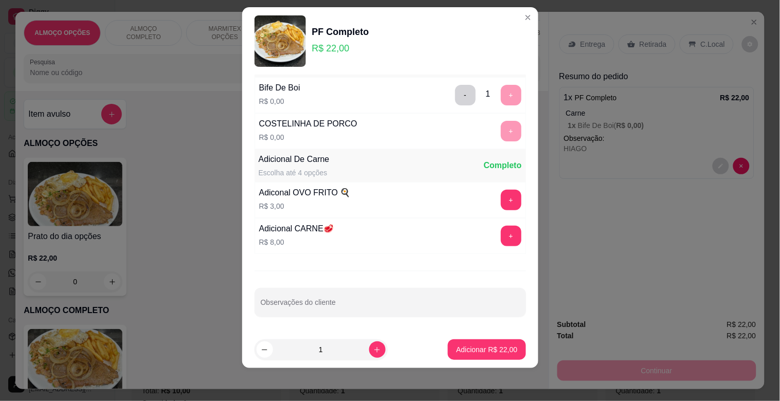
click at [312, 308] on input "Observações do cliente" at bounding box center [390, 306] width 259 height 10
type input "[PERSON_NAME]"
click at [463, 342] on footer "1 Adicionar R$ 22,00" at bounding box center [390, 349] width 296 height 37
click at [463, 343] on button "Adicionar R$ 22,00" at bounding box center [487, 350] width 76 height 20
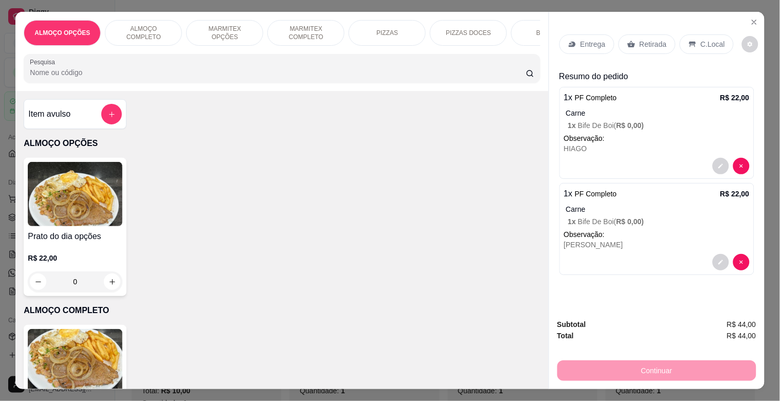
click at [67, 351] on img at bounding box center [75, 361] width 95 height 64
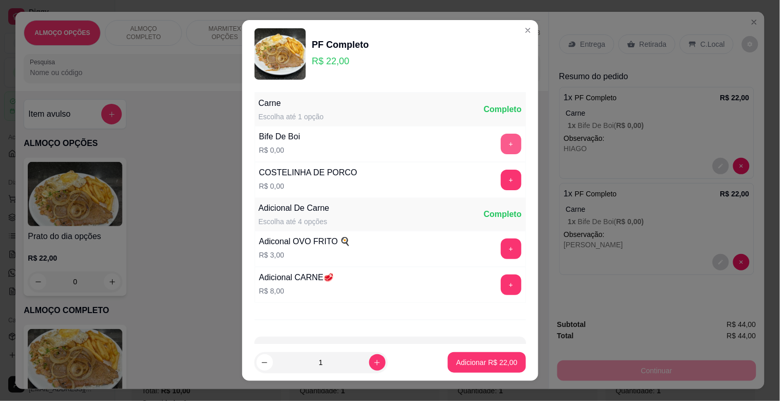
click at [501, 141] on button "+" at bounding box center [511, 144] width 21 height 21
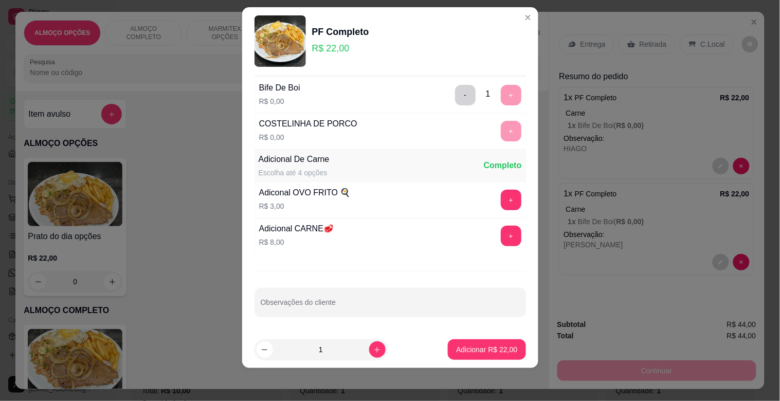
click at [337, 316] on div "Carne Escolha até 1 opção Completo Bife De Boi R$ 0,00 - 1 + COSTELINHA DE PORC…" at bounding box center [390, 203] width 296 height 256
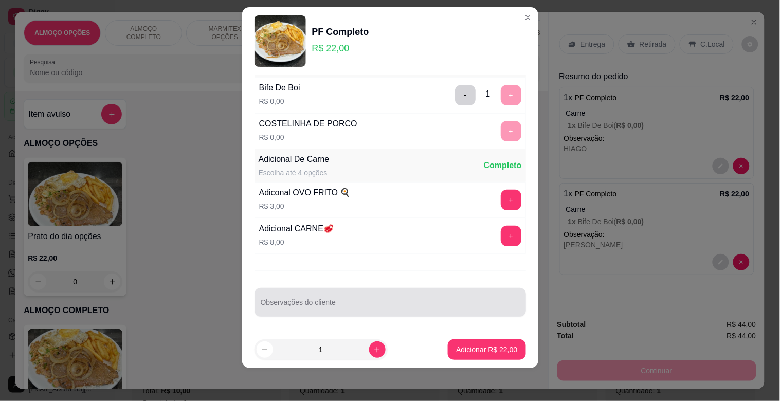
click at [335, 309] on input "Observações do cliente" at bounding box center [390, 306] width 259 height 10
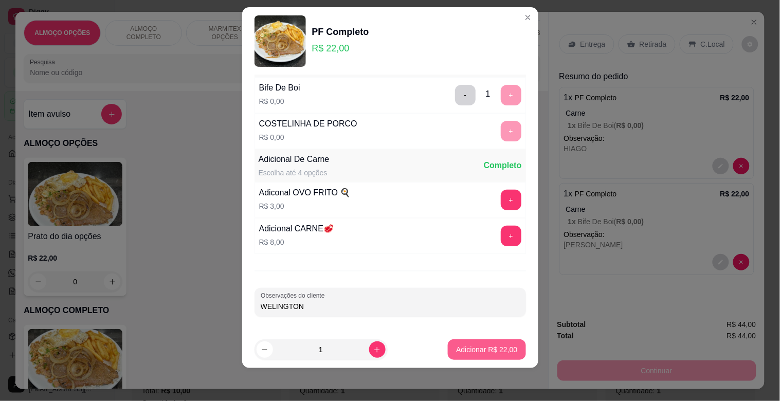
type input "WELINGTON"
click at [486, 349] on p "Adicionar R$ 22,00" at bounding box center [487, 349] width 60 height 10
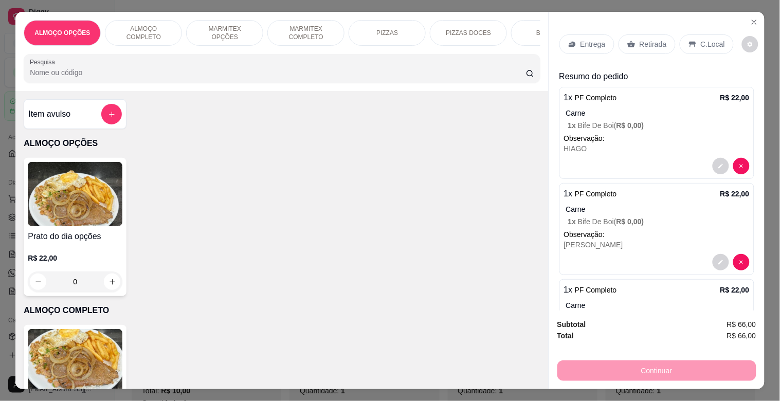
click at [70, 361] on img at bounding box center [75, 361] width 95 height 64
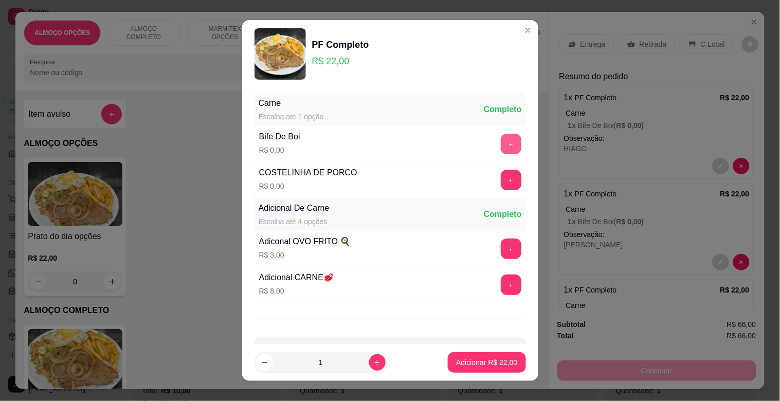
click at [501, 149] on button "+" at bounding box center [511, 144] width 21 height 21
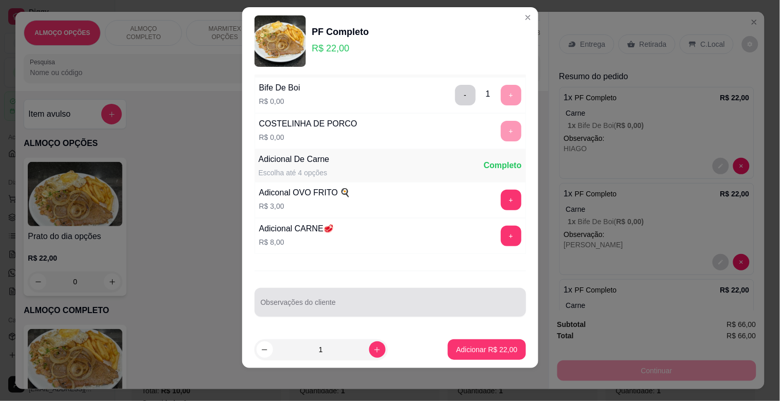
click at [313, 298] on div at bounding box center [390, 302] width 259 height 21
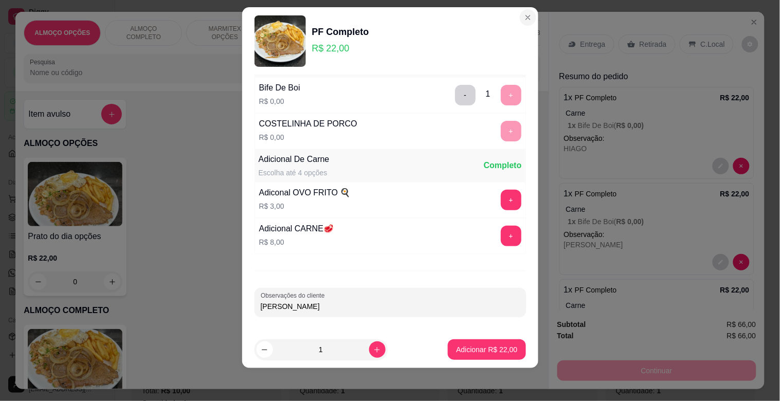
type input "[PERSON_NAME]"
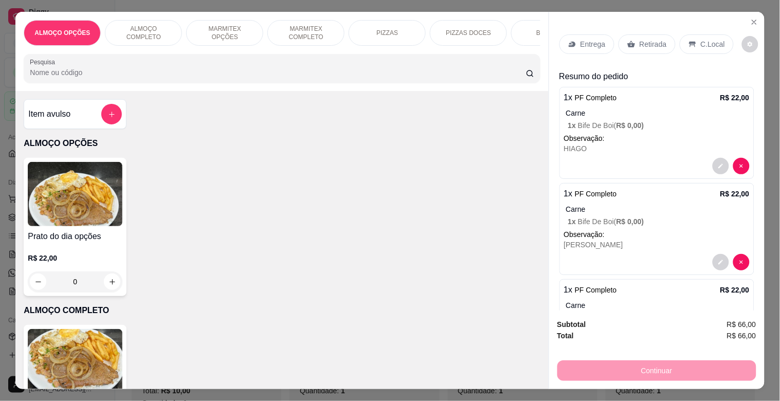
click at [580, 39] on p "Entrega" at bounding box center [592, 44] width 25 height 10
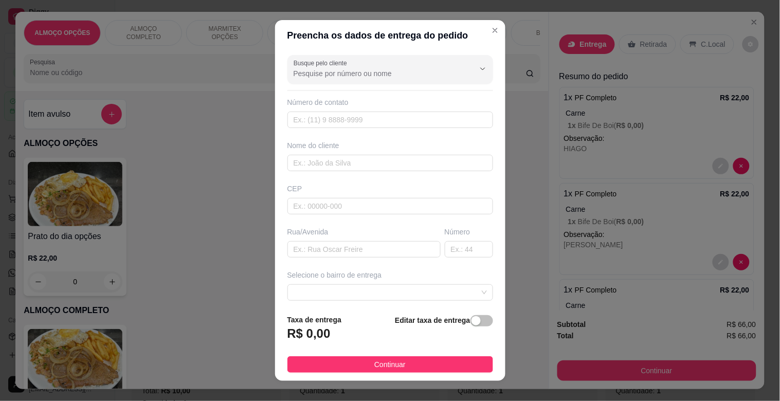
drag, startPoint x: 331, startPoint y: 176, endPoint x: 330, endPoint y: 171, distance: 5.2
click at [330, 176] on div "Busque pelo cliente Número de contato Nome do cliente CEP Rua/[GEOGRAPHIC_DATA]…" at bounding box center [390, 178] width 230 height 255
click at [332, 163] on input "text" at bounding box center [390, 163] width 206 height 16
type input "OFICINA MODERNA"
click at [471, 325] on div "button" at bounding box center [475, 320] width 9 height 9
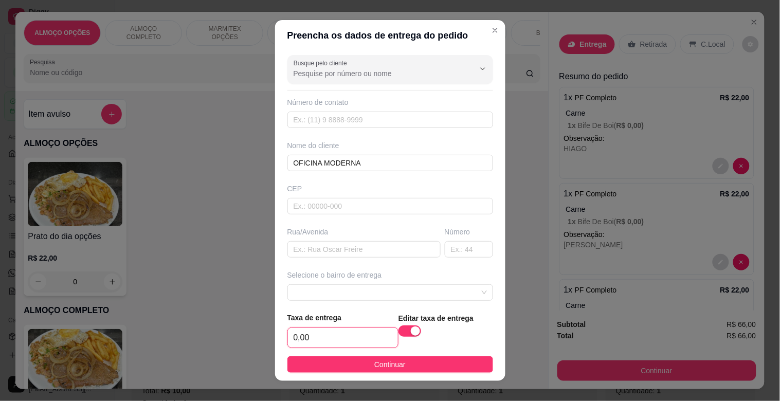
click at [368, 333] on input "0,00" at bounding box center [343, 338] width 110 height 20
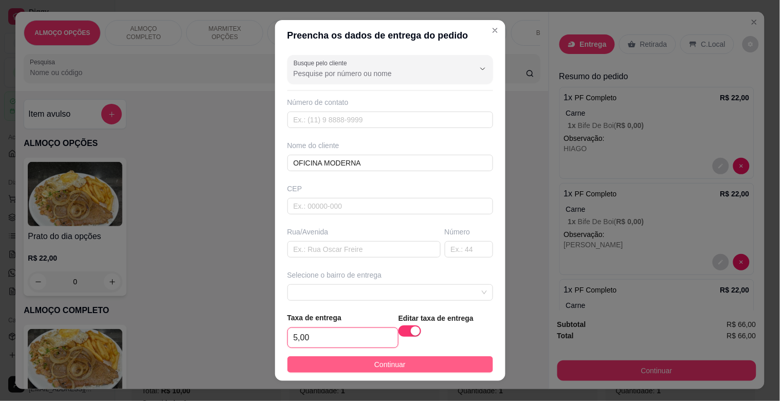
type input "5,00"
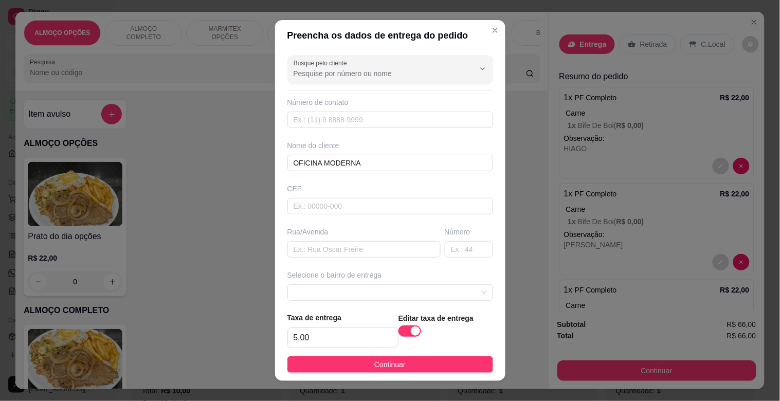
click at [387, 362] on span "Continuar" at bounding box center [389, 364] width 31 height 11
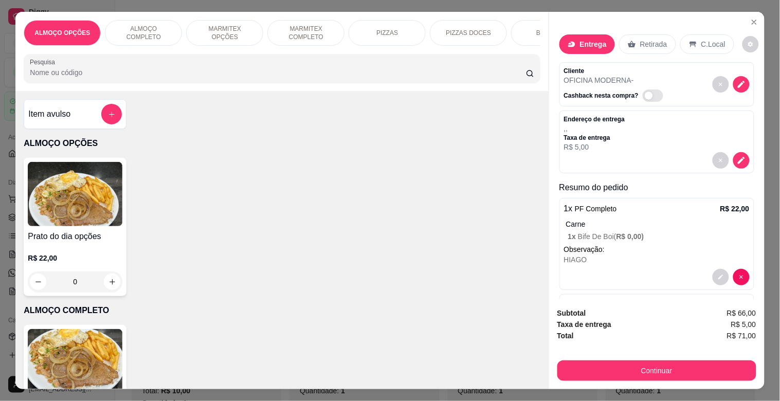
click at [65, 361] on img at bounding box center [75, 361] width 95 height 64
click at [99, 356] on img at bounding box center [75, 361] width 95 height 64
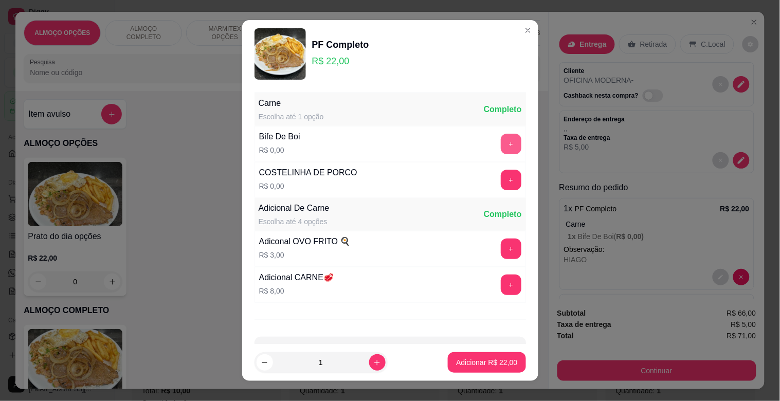
click at [501, 143] on button "+" at bounding box center [511, 144] width 21 height 21
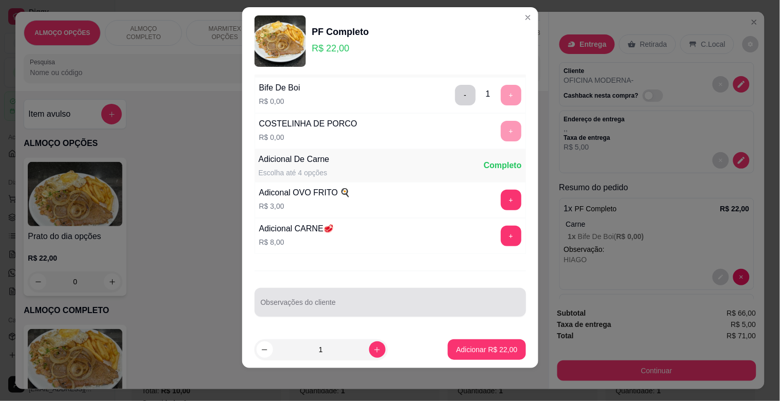
click at [314, 302] on div "Observações do cliente" at bounding box center [389, 302] width 271 height 29
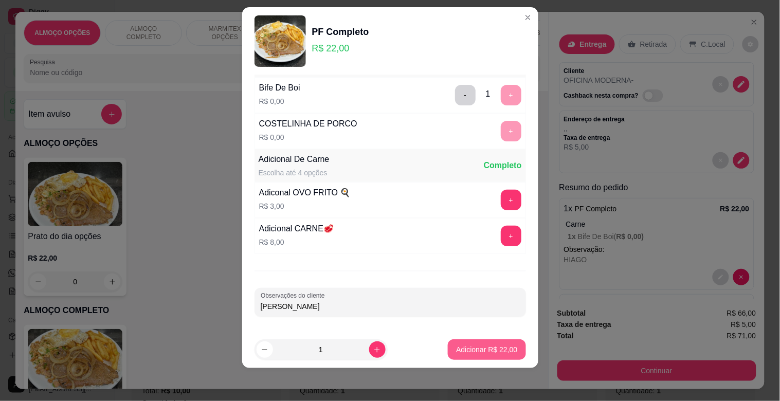
type input "[PERSON_NAME]"
click at [487, 357] on button "Adicionar R$ 22,00" at bounding box center [487, 350] width 76 height 20
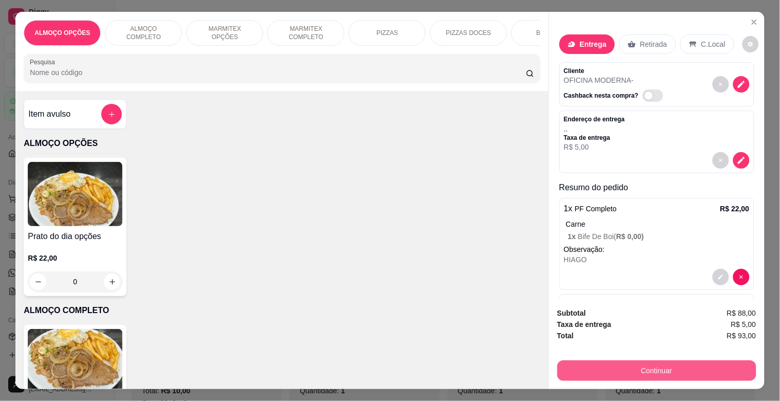
click at [694, 367] on button "Continuar" at bounding box center [656, 370] width 199 height 21
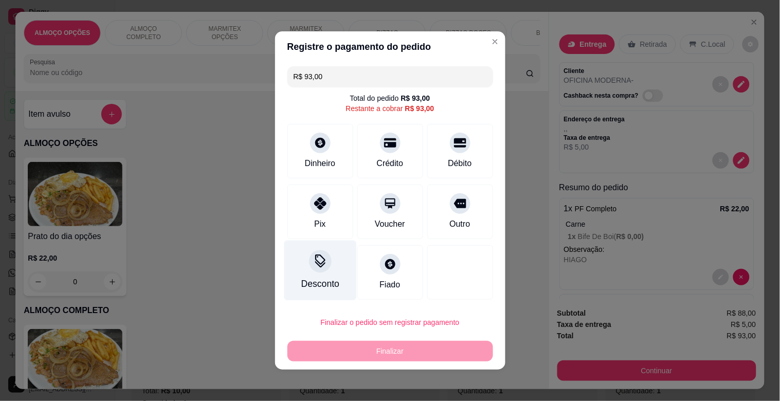
click at [308, 273] on div "Desconto" at bounding box center [320, 271] width 72 height 60
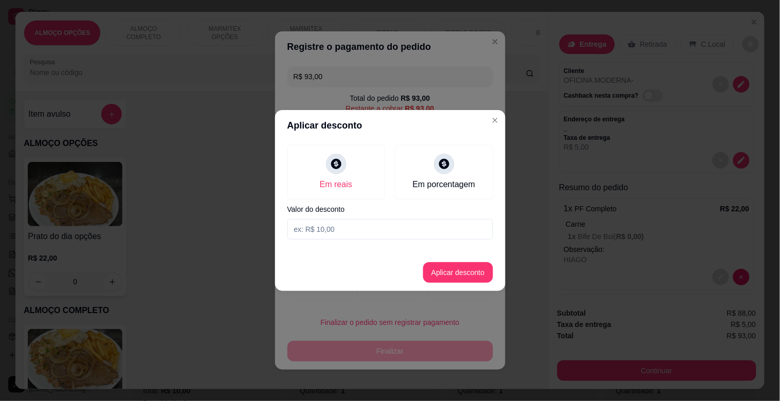
click at [333, 246] on section "Aplicar desconto Em reais Em porcentagem Valor do desconto Aplicar desconto" at bounding box center [390, 200] width 230 height 181
click at [333, 228] on input at bounding box center [390, 229] width 206 height 21
type input "8,00"
click at [476, 279] on button "Aplicar desconto" at bounding box center [457, 273] width 67 height 20
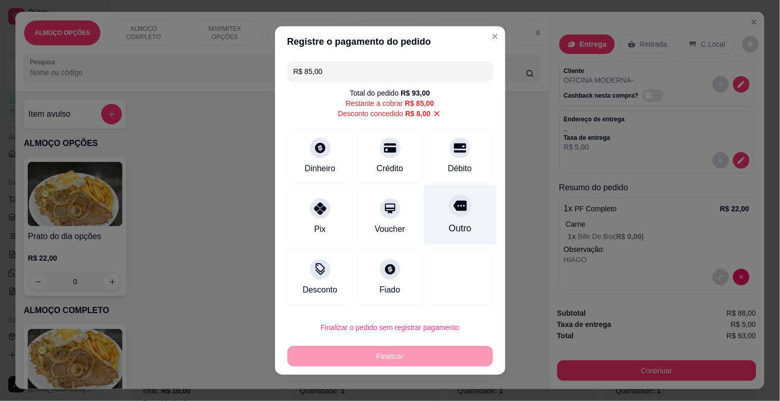
click at [454, 206] on icon at bounding box center [459, 206] width 13 height 10
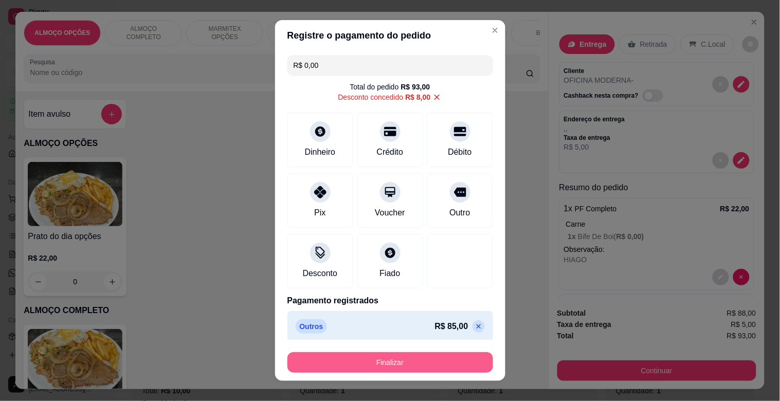
click at [399, 364] on button "Finalizar" at bounding box center [390, 362] width 206 height 21
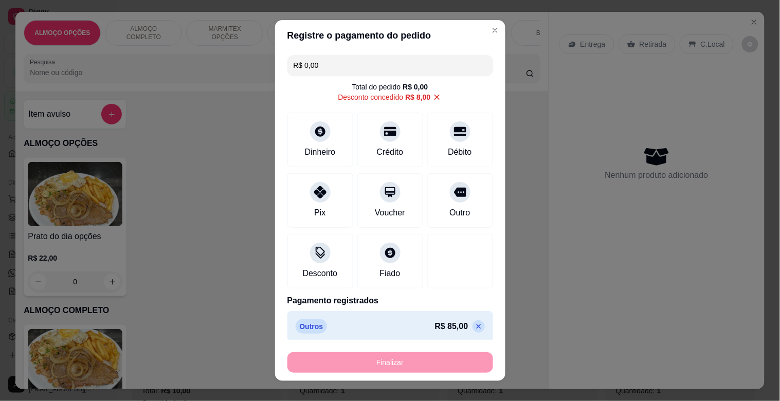
type input "-R$ 93,00"
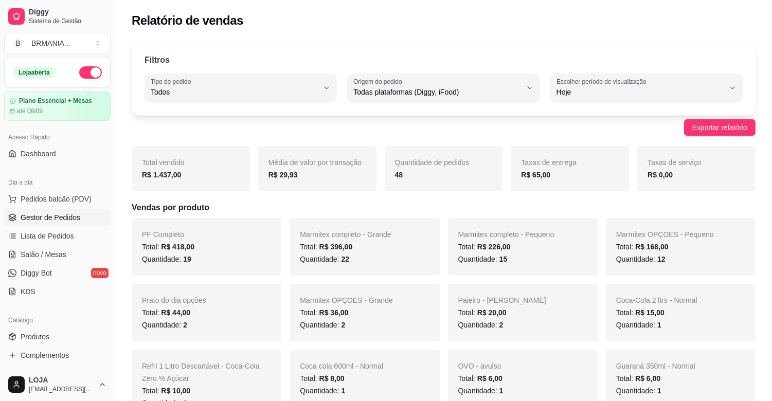
click at [60, 221] on span "Gestor de Pedidos" at bounding box center [51, 217] width 60 height 10
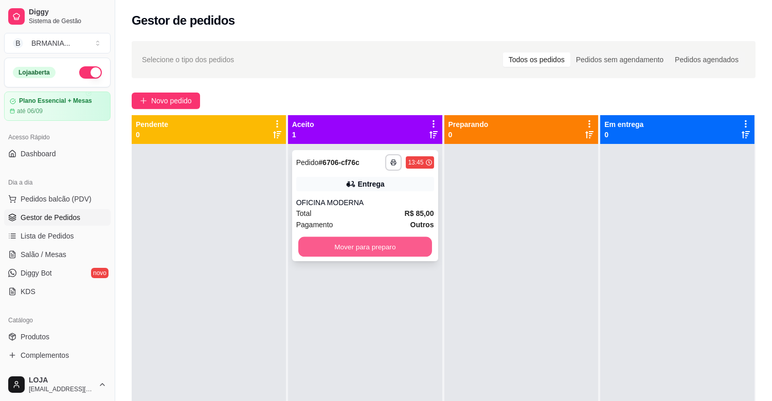
click at [377, 239] on button "Mover para preparo" at bounding box center [365, 247] width 134 height 20
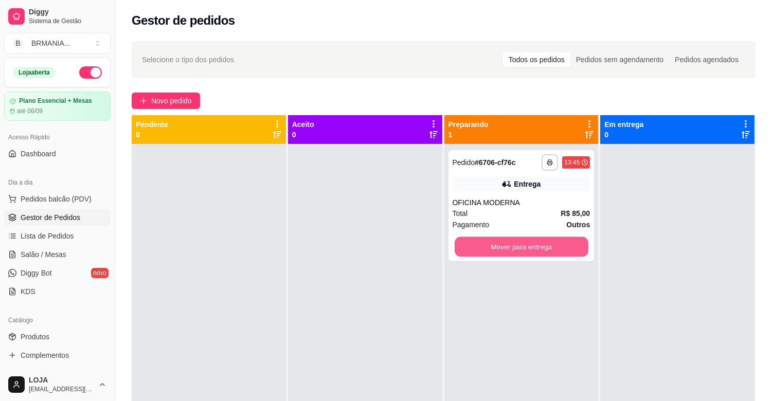
click at [518, 239] on button "Mover para entrega" at bounding box center [521, 247] width 134 height 20
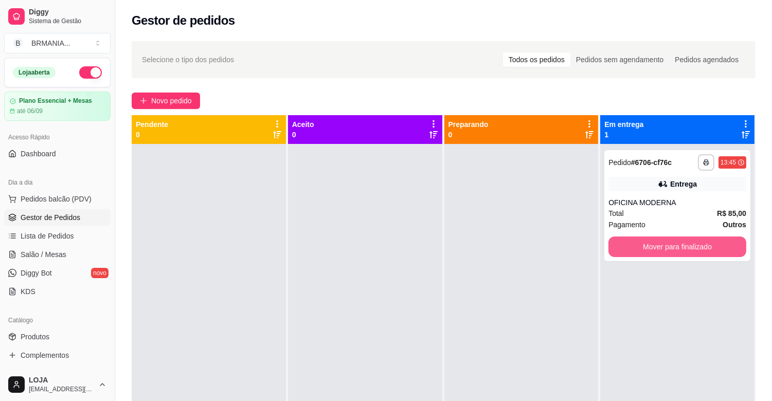
click at [623, 240] on button "Mover para finalizado" at bounding box center [677, 246] width 138 height 21
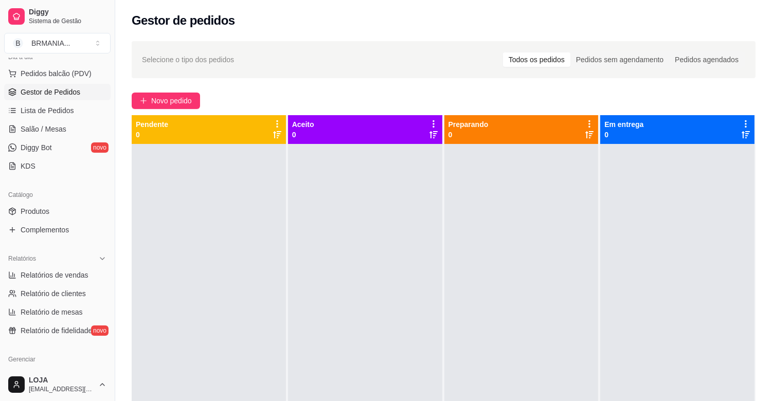
drag, startPoint x: 113, startPoint y: 261, endPoint x: 69, endPoint y: 275, distance: 46.3
click at [111, 263] on button "Toggle Sidebar" at bounding box center [115, 200] width 8 height 401
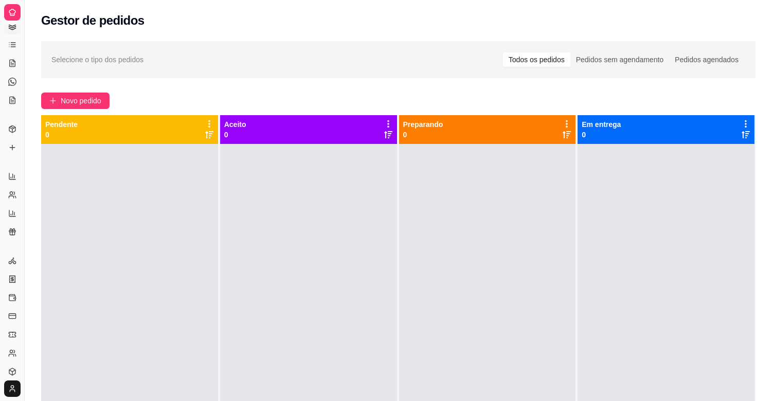
scroll to position [50, 0]
click at [22, 240] on button "Toggle Sidebar" at bounding box center [24, 200] width 8 height 401
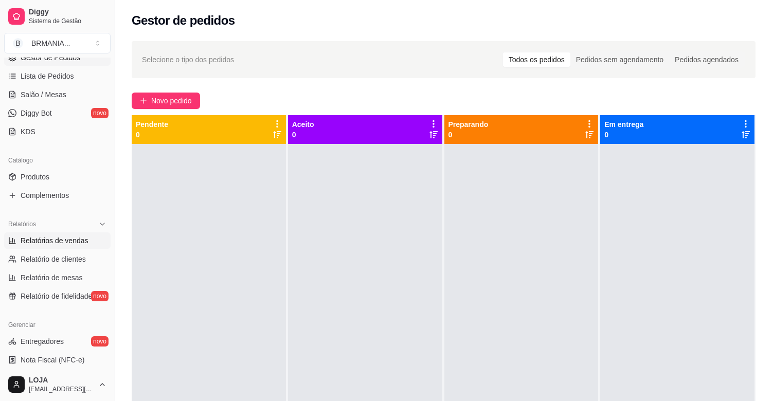
scroll to position [151, 0]
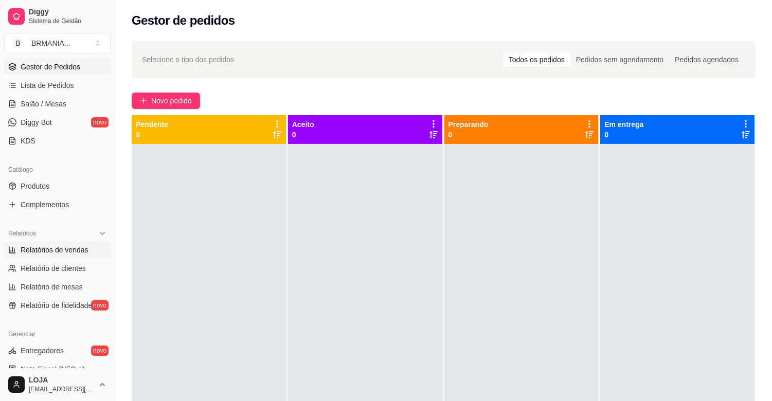
click at [70, 255] on link "Relatórios de vendas" at bounding box center [57, 250] width 106 height 16
select select "ALL"
select select "0"
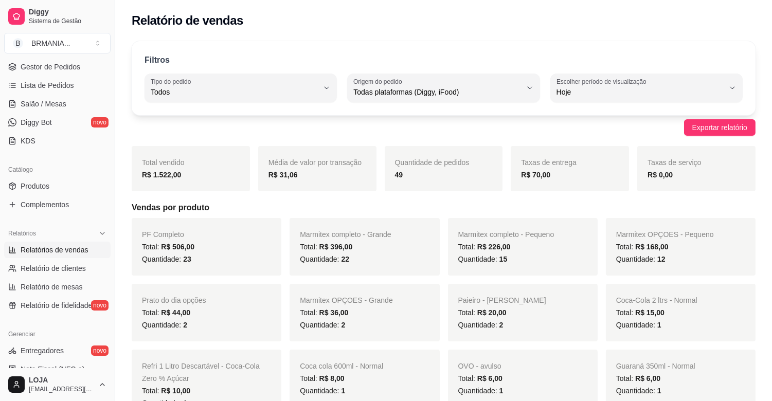
drag, startPoint x: 110, startPoint y: 202, endPoint x: 106, endPoint y: 146, distance: 55.7
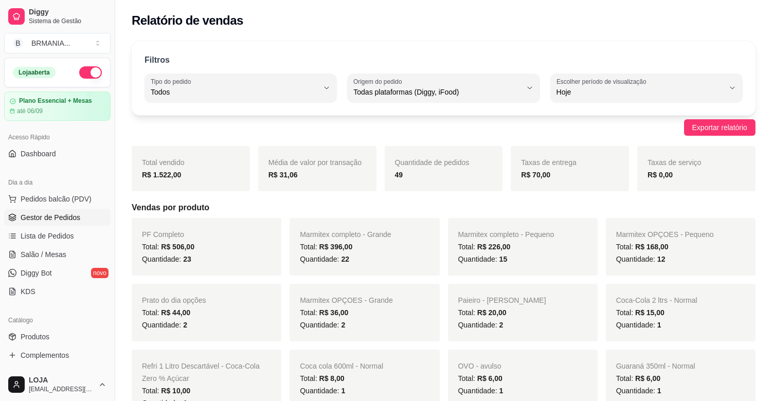
click at [53, 219] on span "Gestor de Pedidos" at bounding box center [51, 217] width 60 height 10
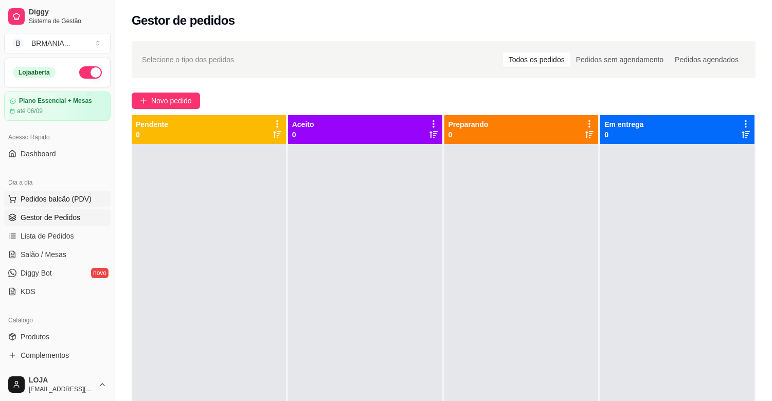
click at [74, 205] on button "Pedidos balcão (PDV)" at bounding box center [57, 199] width 106 height 16
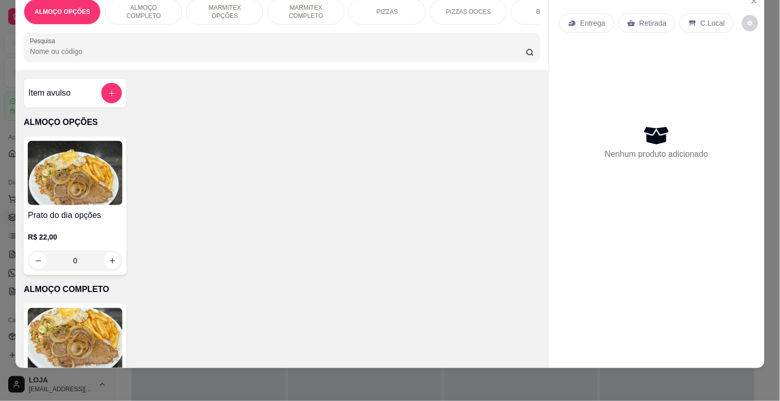
scroll to position [25, 0]
click at [527, 14] on div "BEBIDAS" at bounding box center [549, 12] width 77 height 26
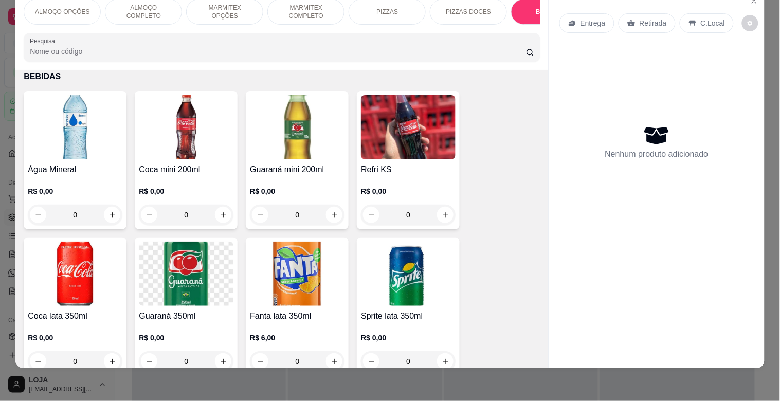
click at [464, 46] on input "Pesquisa" at bounding box center [278, 51] width 496 height 10
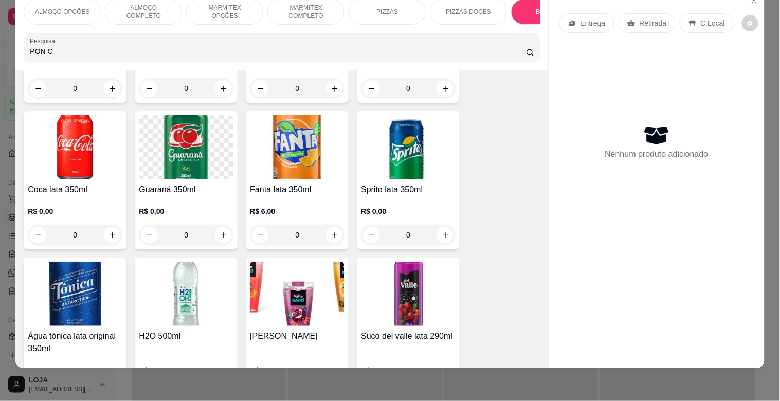
scroll to position [1077, 0]
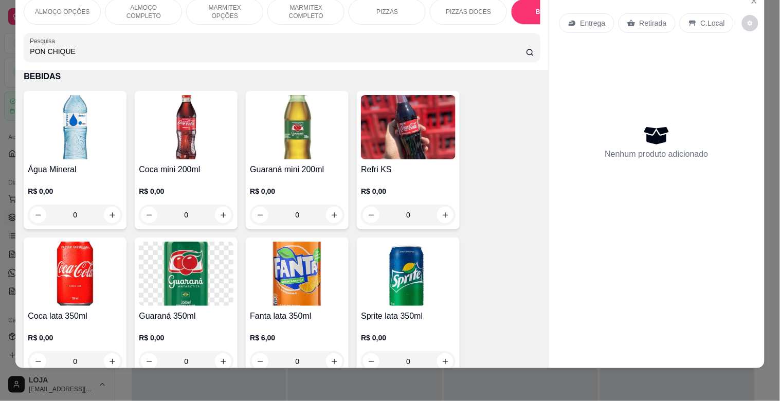
type input "PON CHIQUE"
click at [526, 53] on icon at bounding box center [530, 52] width 8 height 8
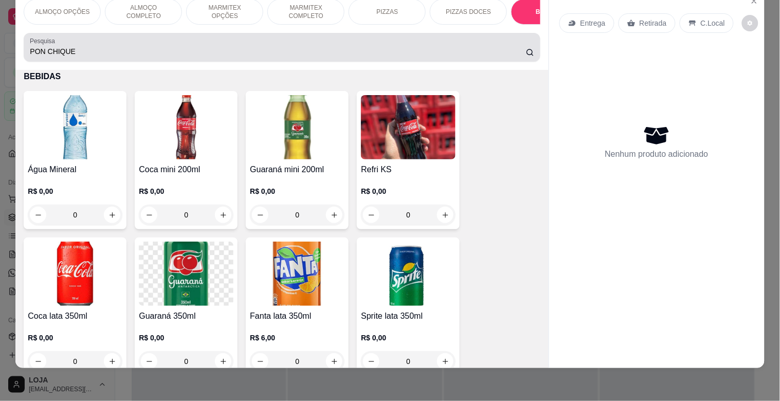
click at [526, 53] on icon at bounding box center [530, 52] width 8 height 8
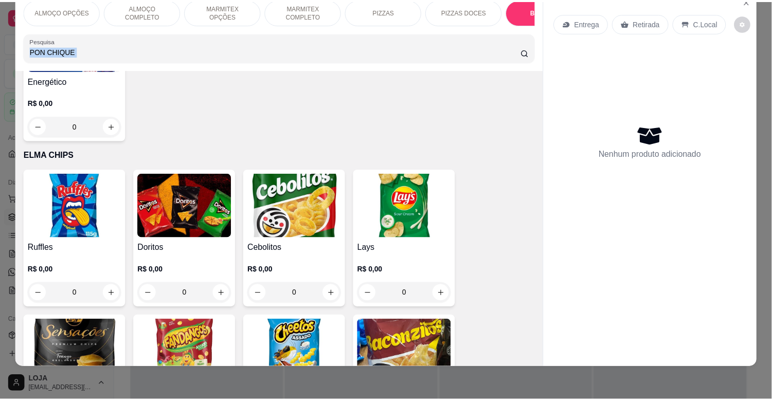
scroll to position [2633, 0]
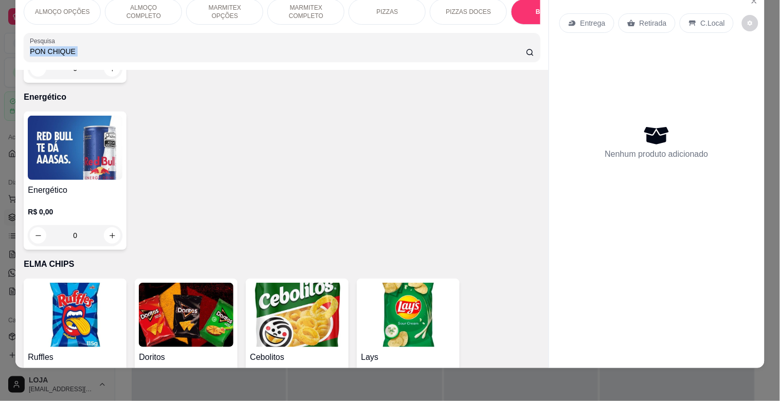
click at [526, 198] on div "Energético R$ 0,00 0" at bounding box center [282, 181] width 516 height 138
click at [39, 153] on img at bounding box center [75, 148] width 95 height 64
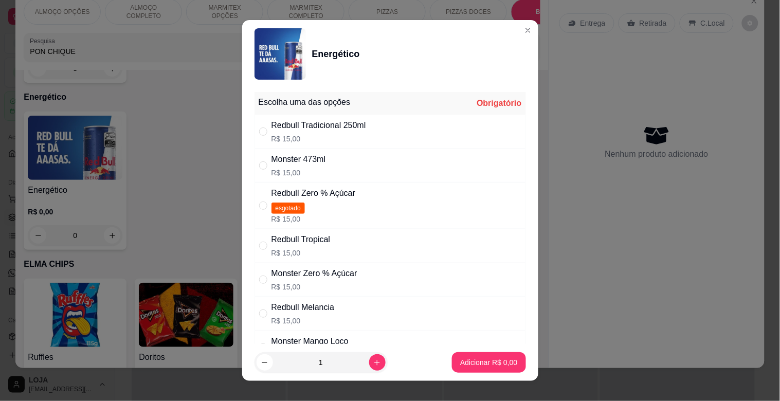
click at [376, 176] on div "Monster 473ml R$ 15,00" at bounding box center [389, 166] width 271 height 34
radio input "true"
click at [481, 363] on p "Adicionar R$ 15,00" at bounding box center [486, 362] width 61 height 10
type input "1"
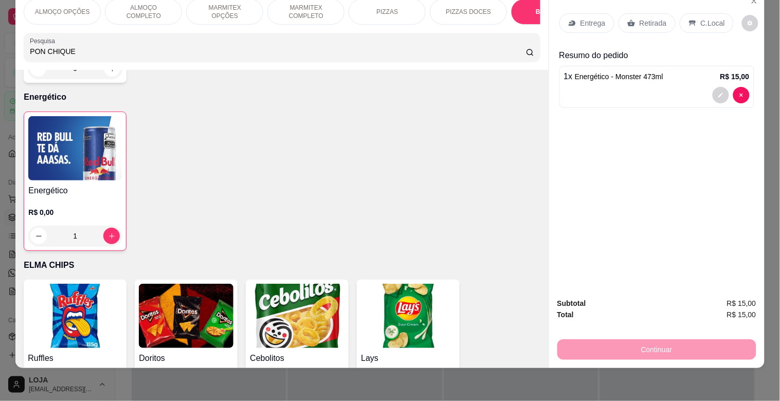
click at [654, 18] on p "Retirada" at bounding box center [653, 23] width 27 height 10
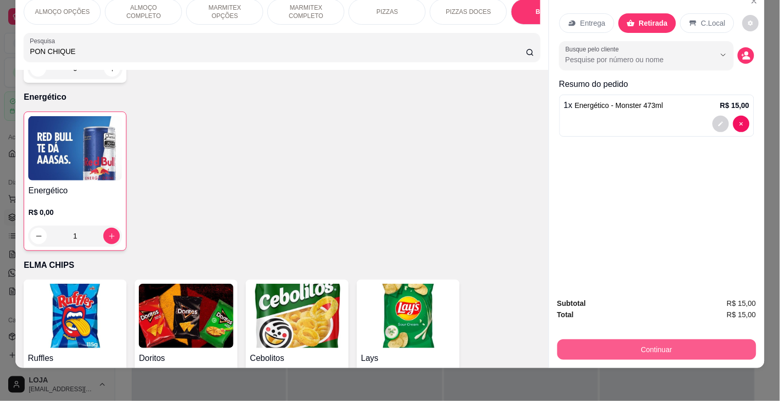
click at [680, 339] on button "Continuar" at bounding box center [656, 349] width 199 height 21
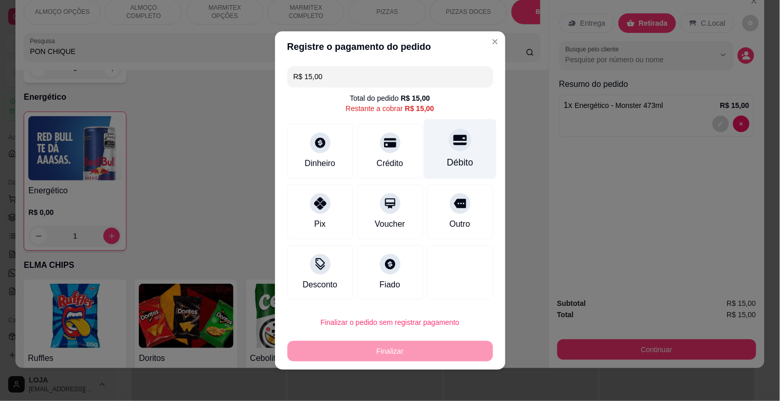
click at [447, 157] on div "Débito" at bounding box center [460, 162] width 26 height 13
type input "R$ 0,00"
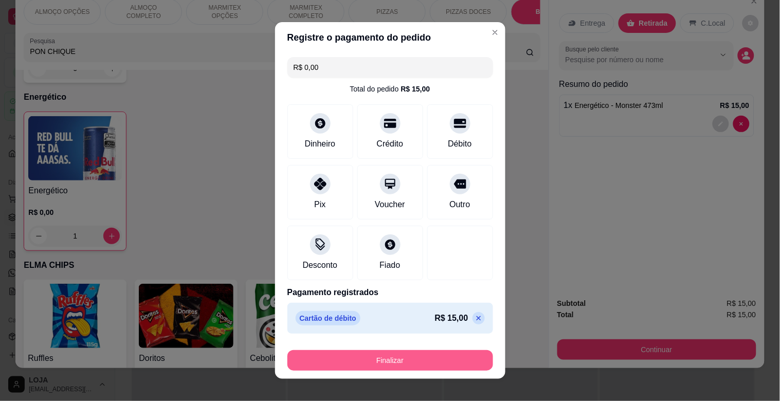
click at [433, 368] on button "Finalizar" at bounding box center [390, 360] width 206 height 21
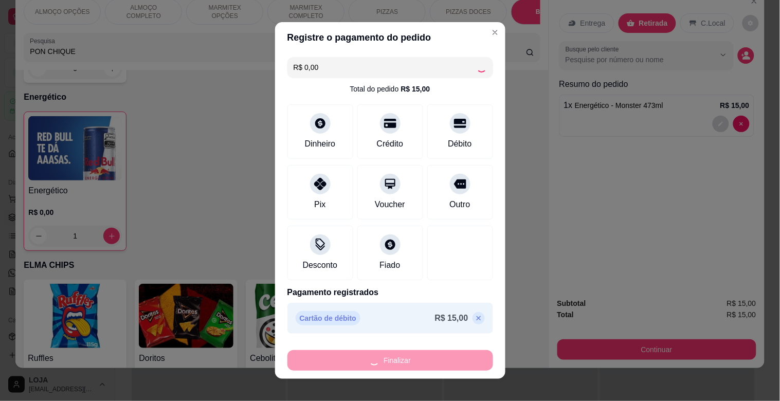
type input "0"
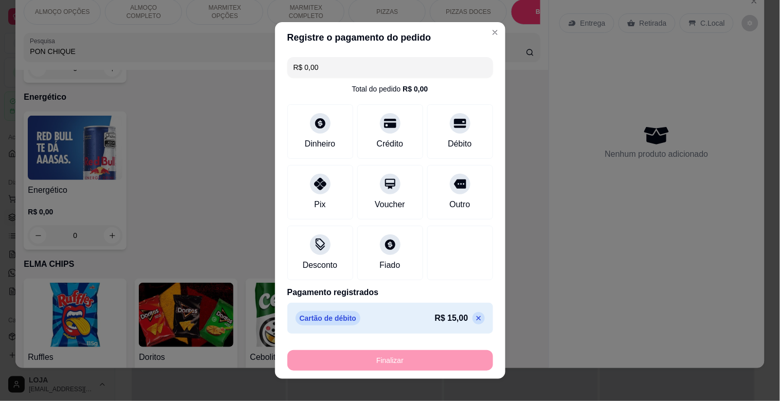
type input "-R$ 15,00"
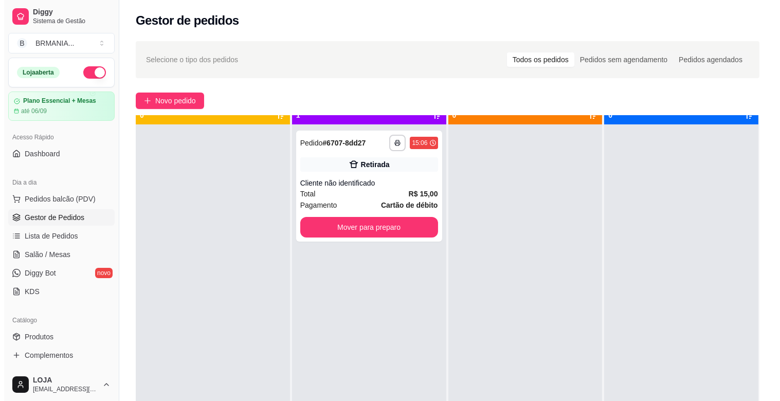
scroll to position [28, 0]
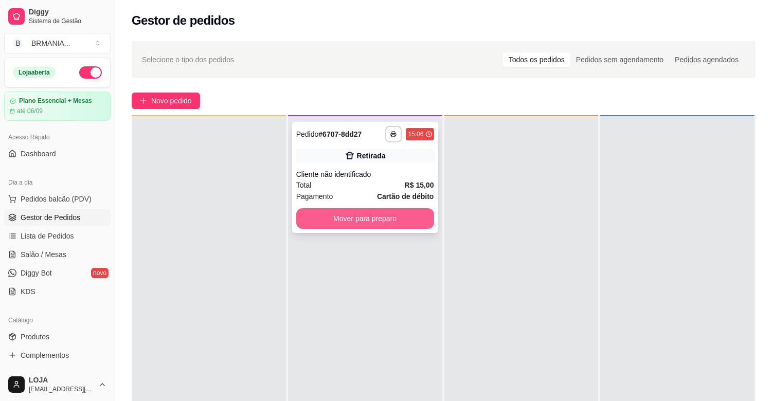
click at [355, 219] on button "Mover para preparo" at bounding box center [365, 218] width 138 height 21
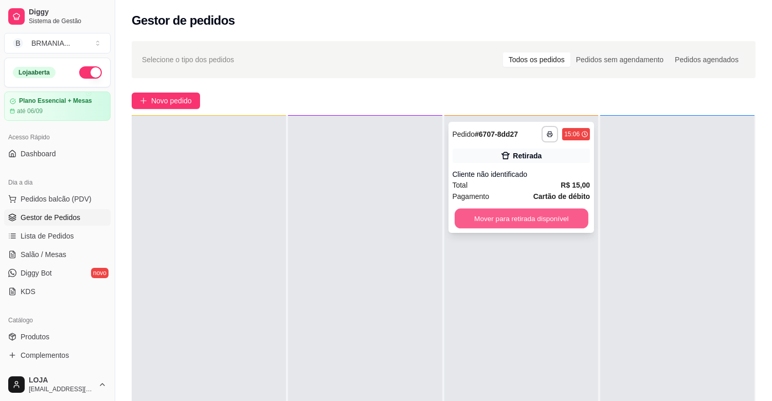
click at [531, 227] on button "Mover para retirada disponível" at bounding box center [521, 219] width 134 height 20
click at [532, 227] on div "Mover para retirada disponível" at bounding box center [521, 218] width 138 height 21
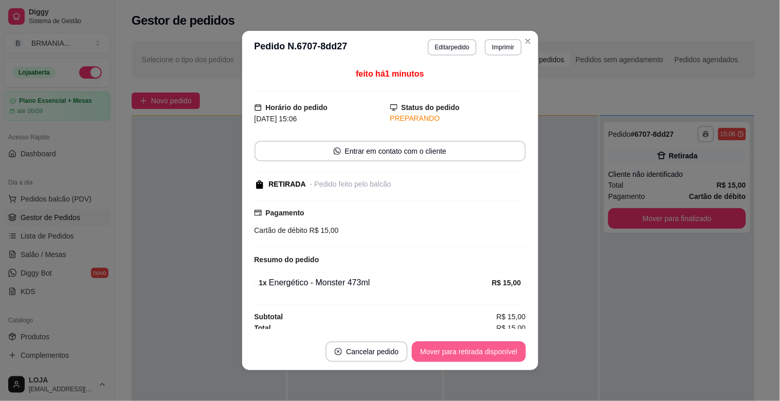
click at [496, 354] on button "Mover para retirada disponível" at bounding box center [469, 351] width 114 height 21
click at [497, 350] on button "Mover para finalizado" at bounding box center [483, 352] width 83 height 20
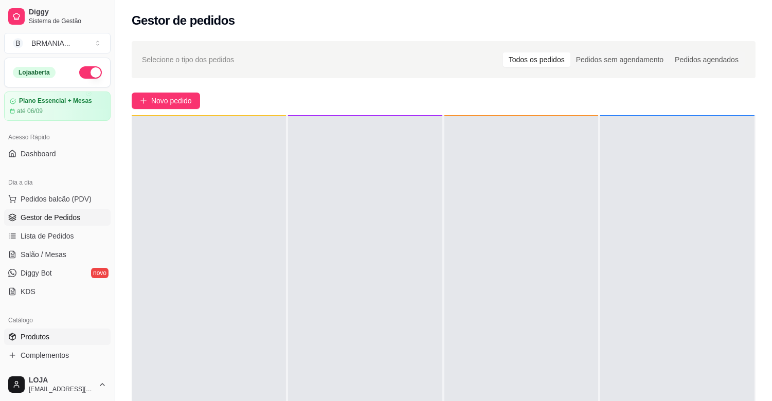
click at [69, 332] on link "Produtos" at bounding box center [57, 337] width 106 height 16
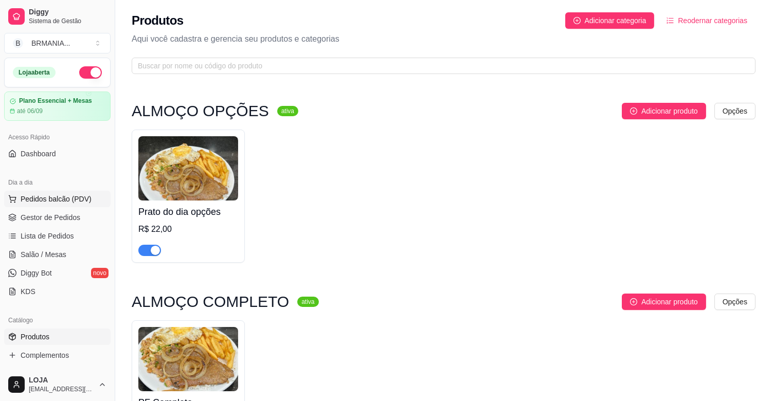
click at [75, 199] on span "Pedidos balcão (PDV)" at bounding box center [56, 199] width 71 height 10
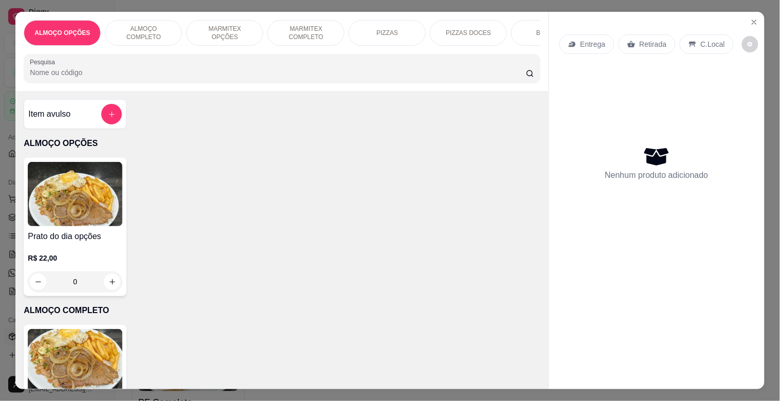
click at [531, 35] on div "BEBIDAS" at bounding box center [549, 33] width 77 height 26
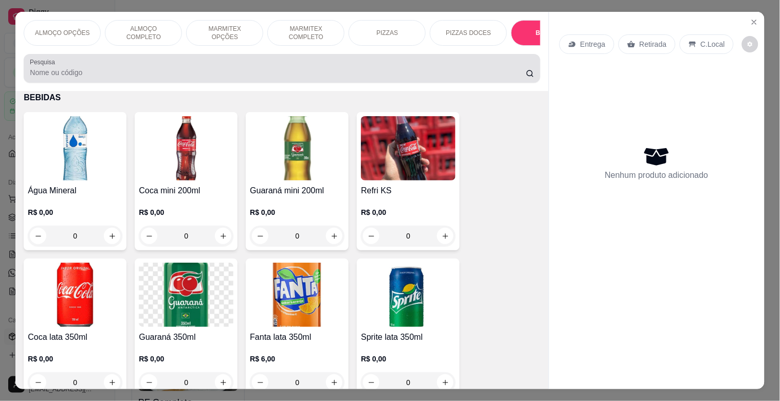
scroll to position [25, 0]
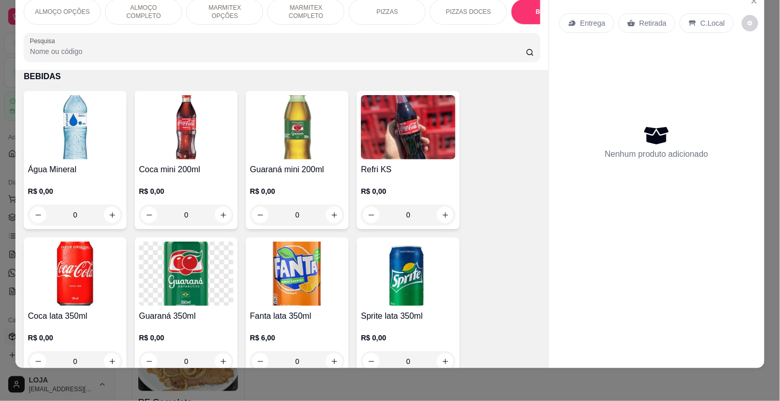
click at [402, 143] on img at bounding box center [408, 127] width 95 height 64
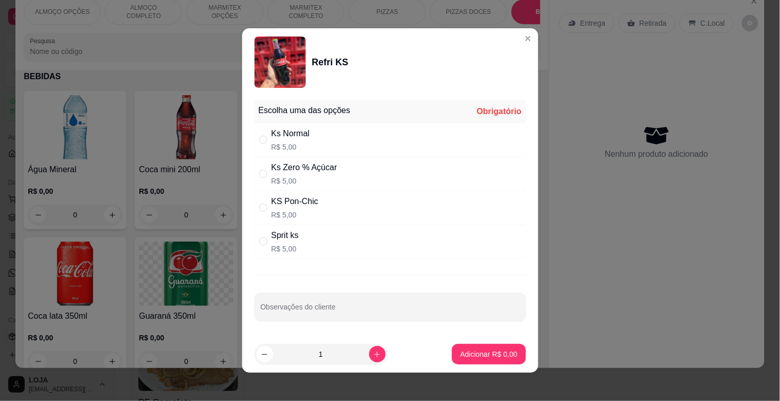
click at [420, 225] on div "Sprit ks R$ 5,00" at bounding box center [389, 242] width 271 height 34
radio input "true"
click at [369, 206] on div "KS Pon-Chic R$ 5,00" at bounding box center [389, 208] width 271 height 34
radio input "true"
radio input "false"
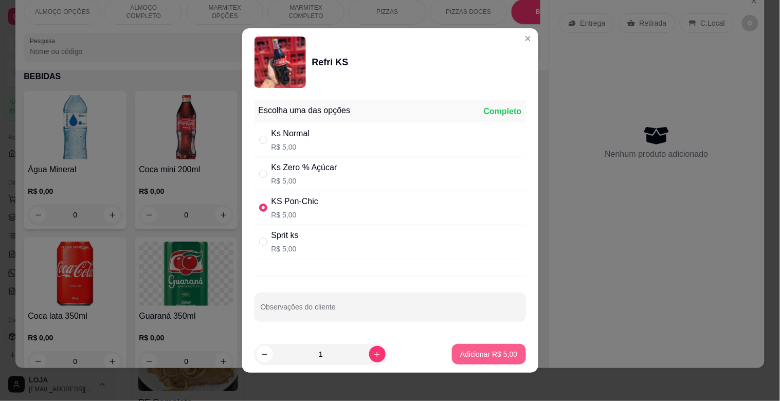
click at [474, 364] on button "Adicionar R$ 5,00" at bounding box center [489, 354] width 74 height 21
click at [474, 364] on div "ALMOÇO OPÇÕES ALMOÇO COMPLETO MARMITEX OPÇÕES MARMITEX COMPLETO PIZZAS PIZZAS D…" at bounding box center [390, 200] width 780 height 401
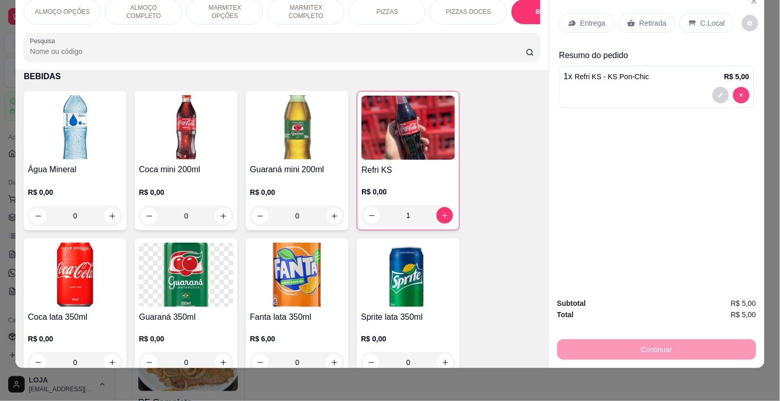
type input "0"
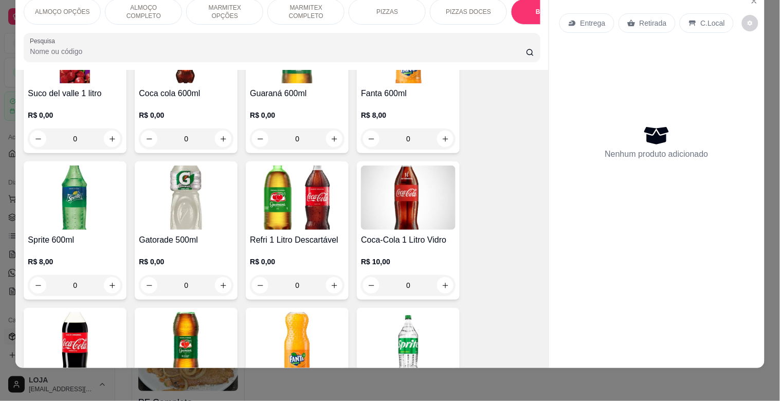
scroll to position [1658, 0]
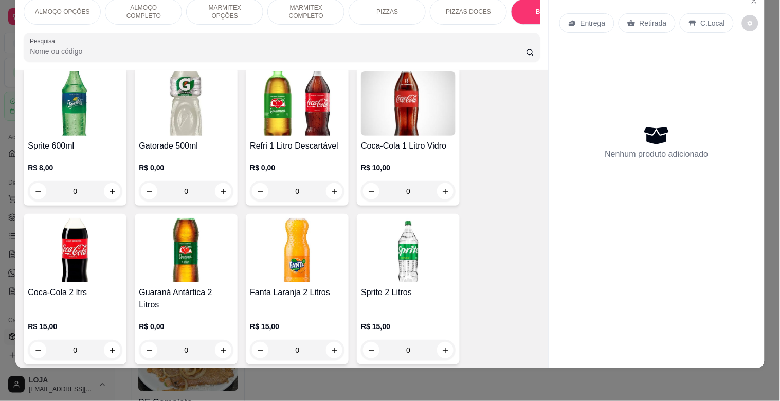
click at [311, 110] on img at bounding box center [297, 103] width 95 height 64
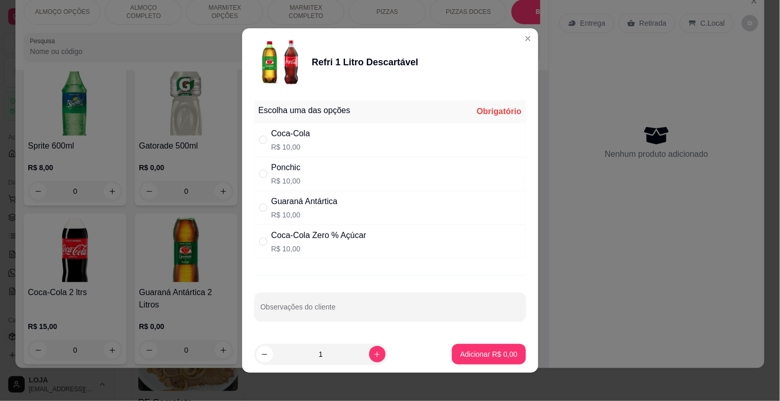
click at [370, 159] on div "Ponchic R$ 10,00" at bounding box center [389, 174] width 271 height 34
radio input "true"
click at [481, 360] on button "Adicionar R$ 10,00" at bounding box center [487, 354] width 78 height 21
click at [481, 360] on div "ALMOÇO OPÇÕES ALMOÇO COMPLETO MARMITEX OPÇÕES MARMITEX COMPLETO PIZZAS PIZZAS D…" at bounding box center [390, 200] width 780 height 401
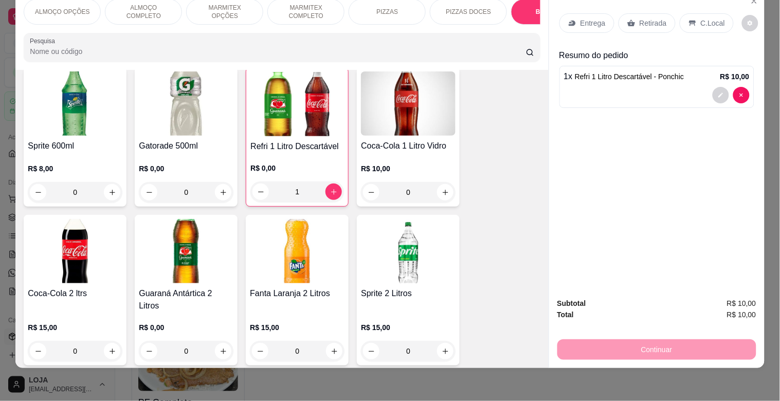
type input "1"
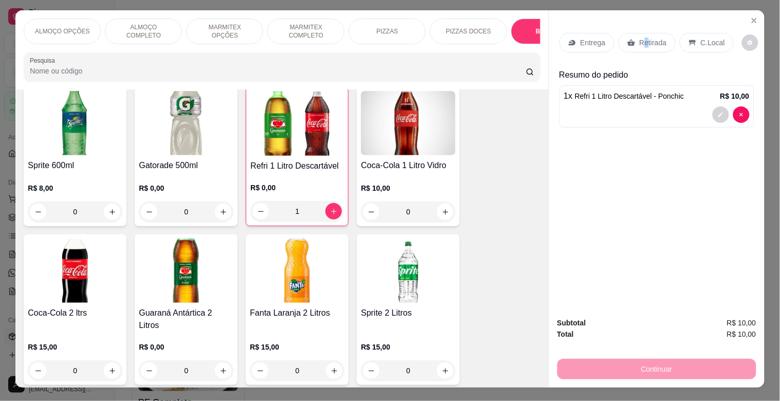
click at [641, 7] on div "ALMOÇO OPÇÕES ALMOÇO COMPLETO MARMITEX OPÇÕES MARMITEX COMPLETO PIZZAS PIZZAS D…" at bounding box center [390, 200] width 780 height 401
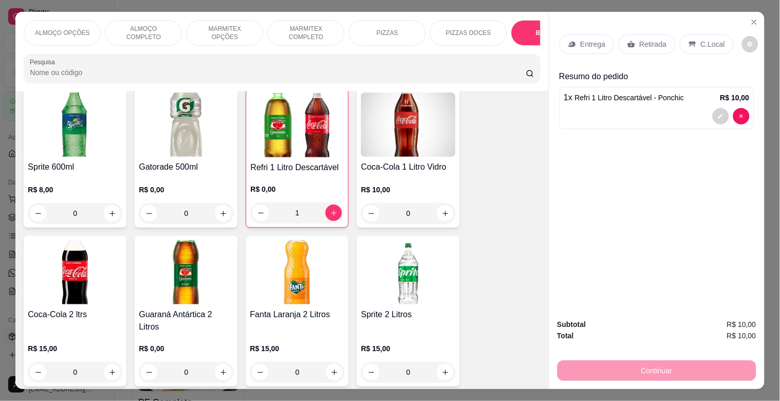
click at [690, 42] on icon at bounding box center [692, 45] width 7 height 6
click at [690, 40] on icon at bounding box center [692, 44] width 8 height 8
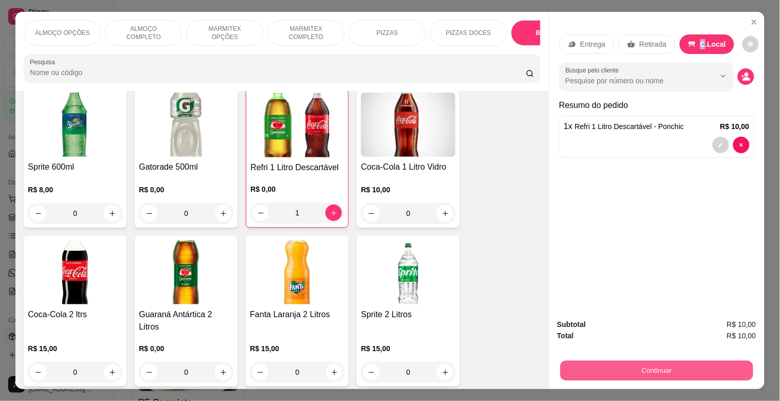
click at [703, 360] on button "Continuar" at bounding box center [656, 370] width 193 height 20
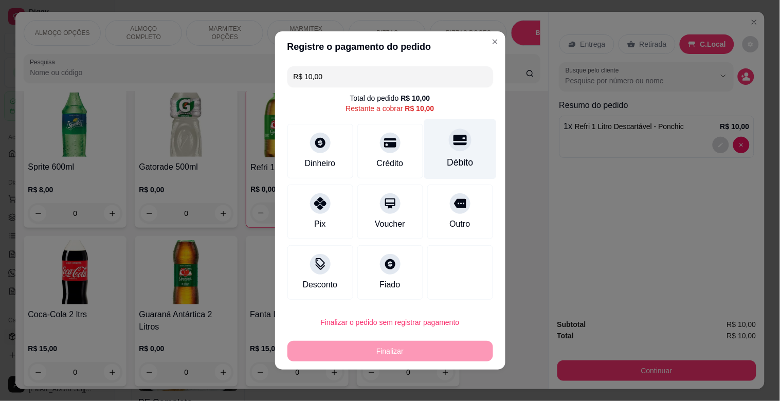
click at [458, 163] on div "Débito" at bounding box center [460, 162] width 26 height 13
type input "R$ 0,00"
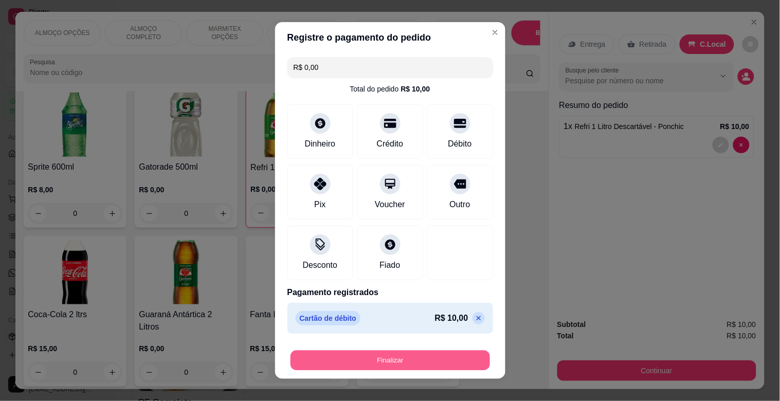
click at [442, 357] on button "Finalizar" at bounding box center [389, 361] width 199 height 20
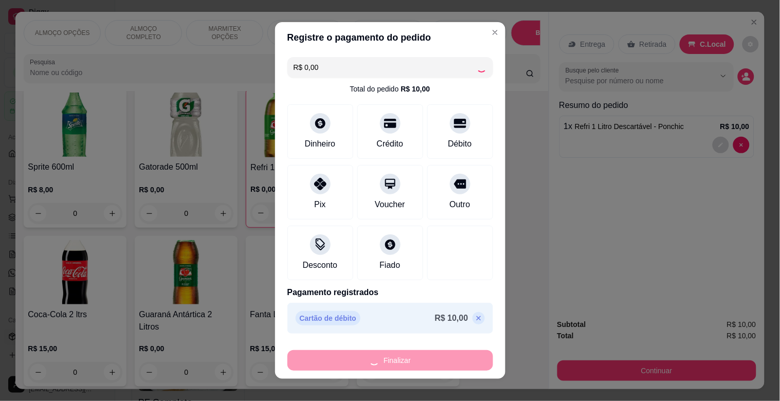
type input "0"
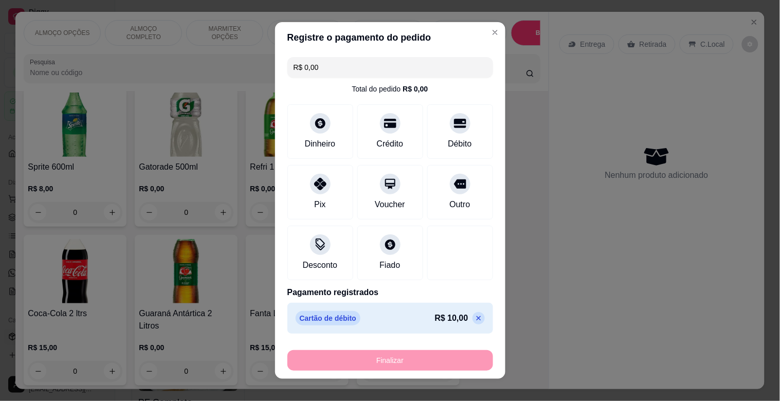
type input "-R$ 10,00"
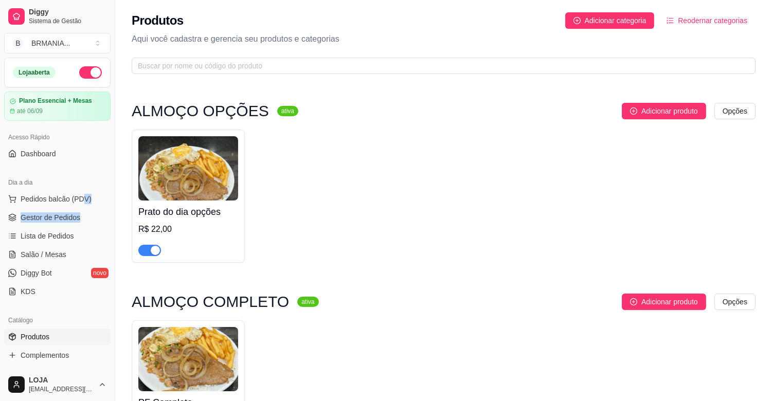
click at [81, 208] on ul "Pedidos balcão (PDV) Gestor de Pedidos Lista de Pedidos Salão / Mesas Diggy Bot…" at bounding box center [57, 245] width 106 height 109
click at [81, 205] on button "Pedidos balcão (PDV)" at bounding box center [57, 199] width 106 height 16
click at [54, 195] on img at bounding box center [73, 194] width 95 height 65
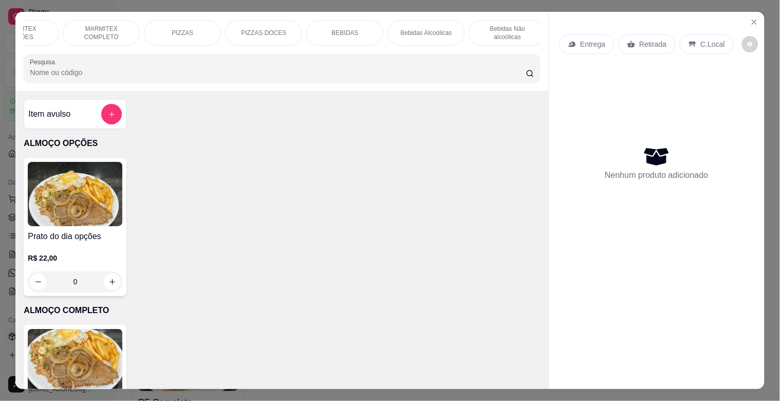
click at [278, 52] on div "ALMOÇO OPÇÕES ALMOÇO COMPLETO MARMITEX OPÇÕES MARMITEX COMPLETO PIZZAS PIZZAS D…" at bounding box center [281, 51] width 533 height 79
click at [309, 35] on div "Bebidas Alcoólicas" at bounding box center [282, 33] width 77 height 26
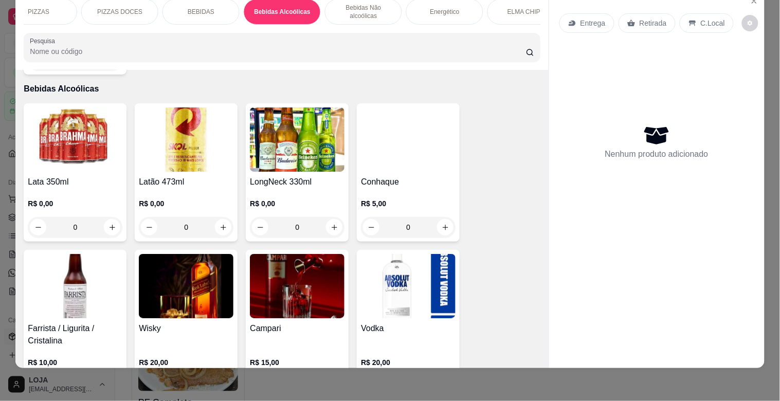
scroll to position [0, 419]
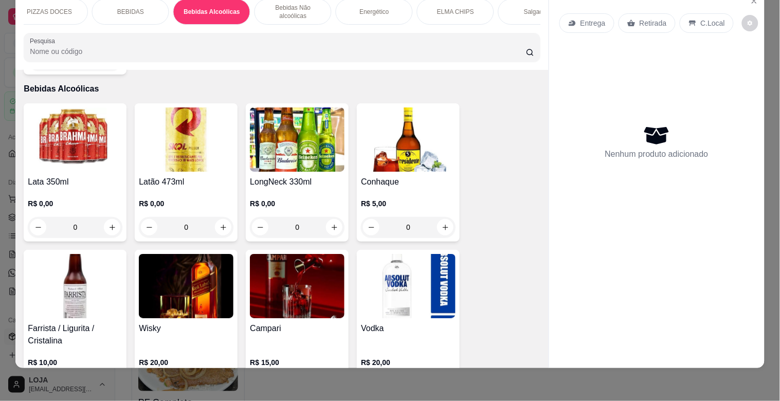
drag, startPoint x: 271, startPoint y: 26, endPoint x: 312, endPoint y: 13, distance: 43.1
click at [312, 13] on div "ALMOÇO OPÇÕES ALMOÇO COMPLETO MARMITEX OPÇÕES MARMITEX COMPLETO PIZZAS PIZZAS D…" at bounding box center [281, 30] width 533 height 79
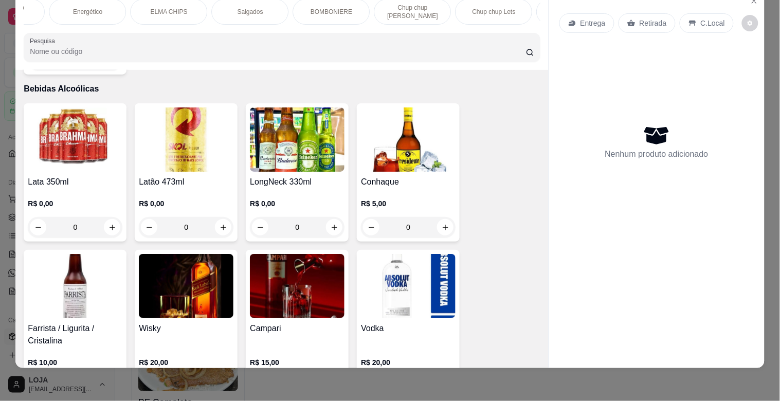
scroll to position [0, 716]
click at [294, 9] on div "BOMBONIERE" at bounding box center [320, 12] width 77 height 26
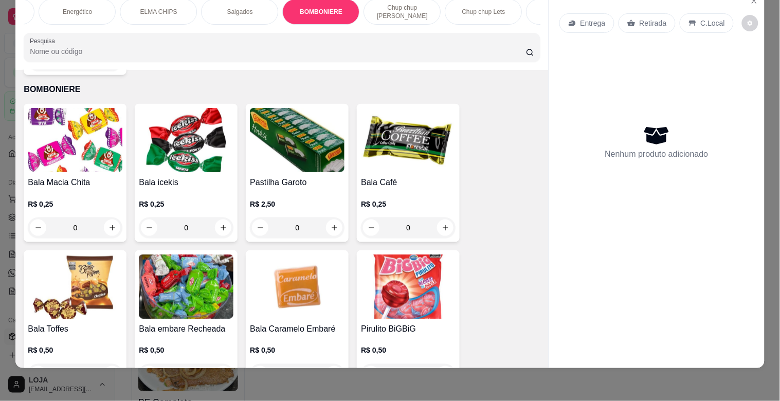
click at [422, 263] on img at bounding box center [408, 286] width 95 height 64
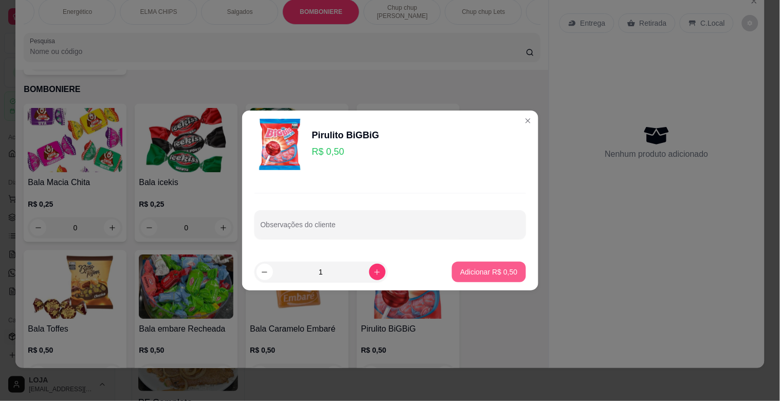
click at [489, 265] on button "Adicionar R$ 0,50" at bounding box center [489, 272] width 74 height 21
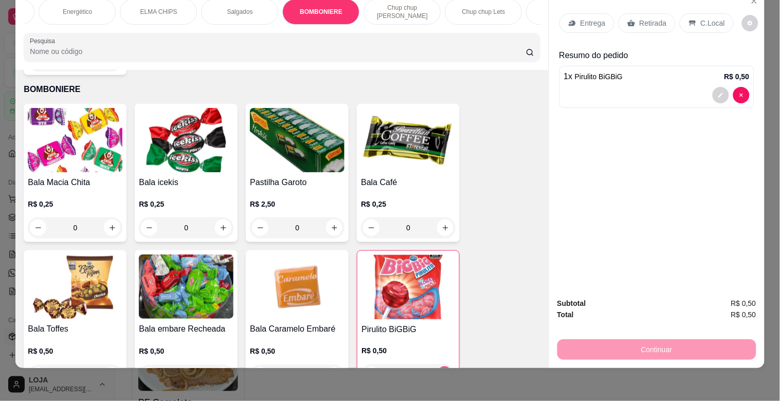
type input "1"
click at [634, 14] on div "Retirada" at bounding box center [646, 23] width 57 height 20
click at [640, 18] on p "Retirada" at bounding box center [653, 23] width 27 height 10
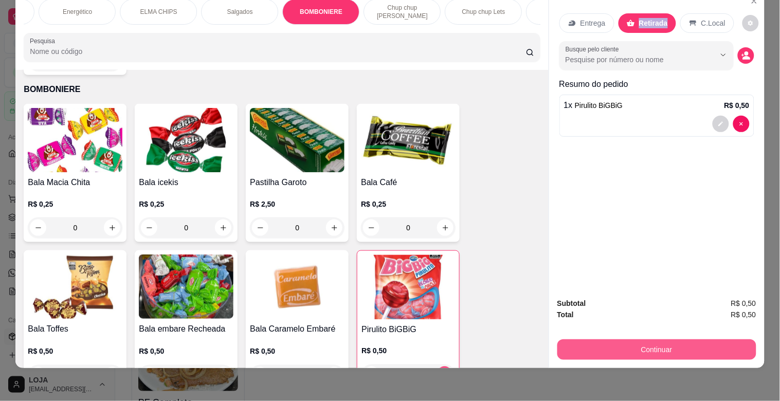
click at [664, 339] on button "Continuar" at bounding box center [656, 349] width 199 height 21
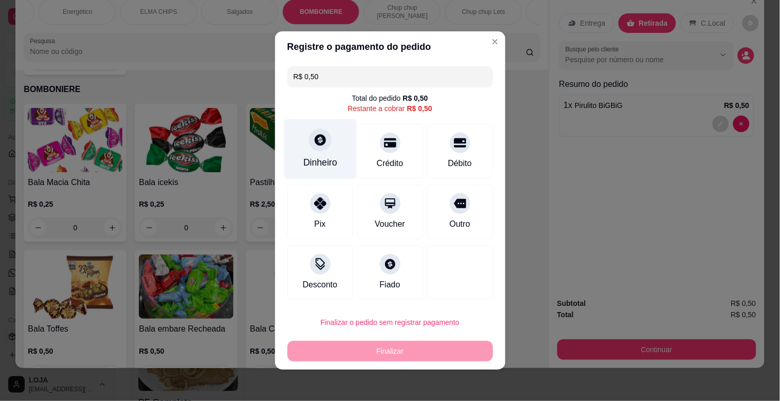
click at [310, 157] on div "Dinheiro" at bounding box center [320, 162] width 34 height 13
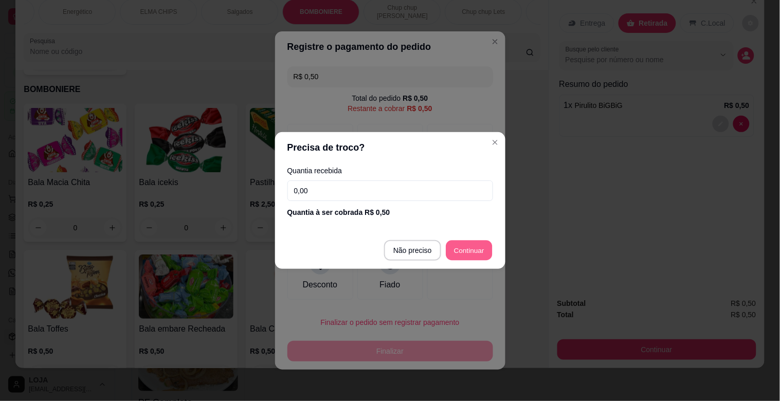
type input "R$ 0,00"
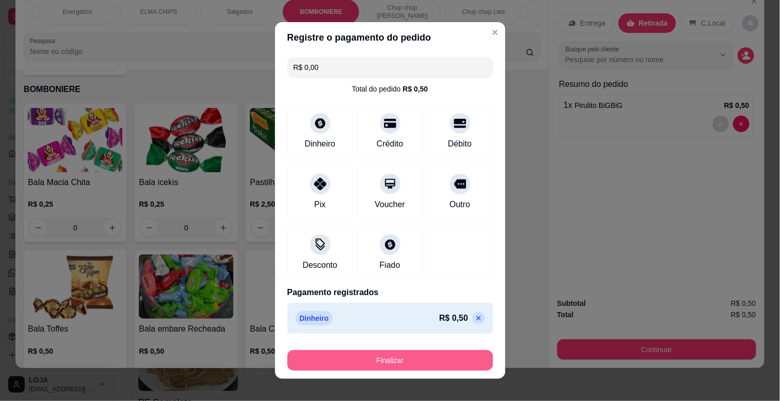
click at [468, 357] on button "Finalizar" at bounding box center [390, 360] width 206 height 21
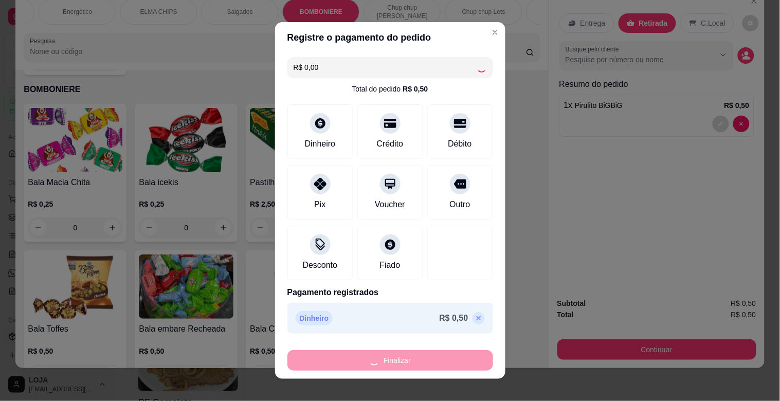
type input "0"
type input "-R$ 0,50"
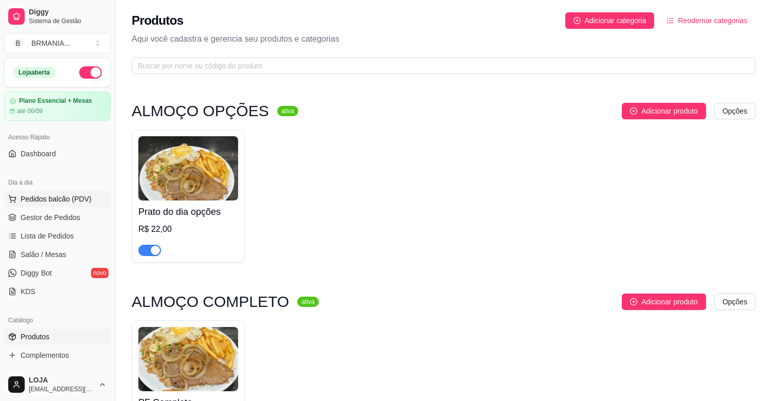
click at [88, 206] on button "Pedidos balcão (PDV)" at bounding box center [57, 199] width 106 height 16
click at [88, 205] on button "Pedidos balcão (PDV)" at bounding box center [57, 199] width 106 height 16
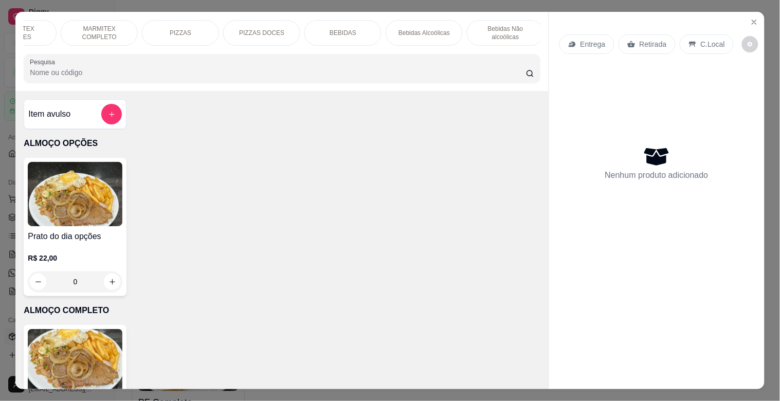
scroll to position [0, 240]
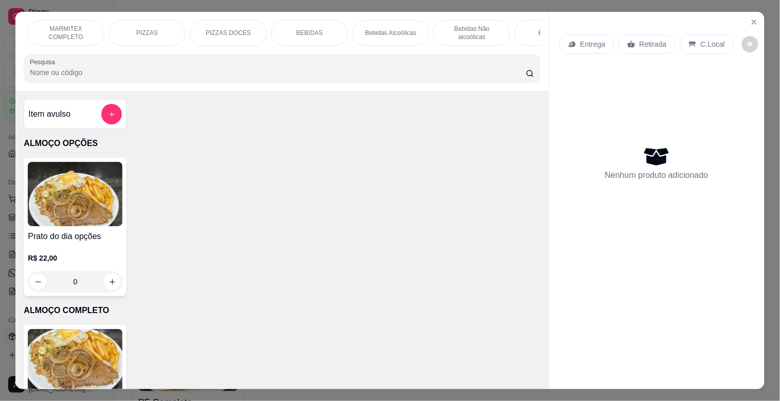
click at [325, 29] on div "BEBIDAS" at bounding box center [309, 33] width 77 height 26
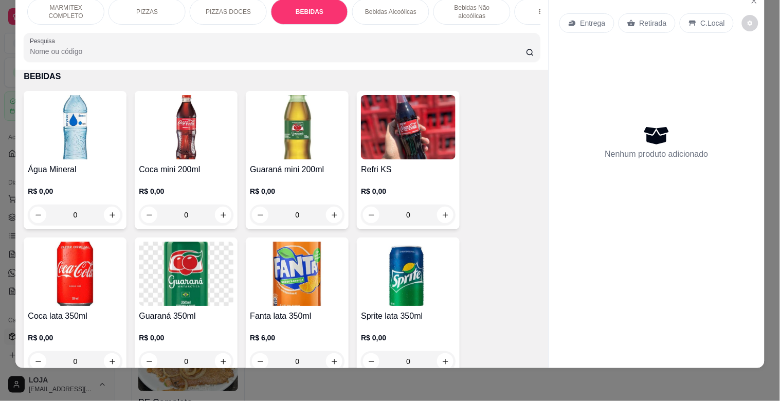
click at [100, 136] on img at bounding box center [75, 127] width 95 height 64
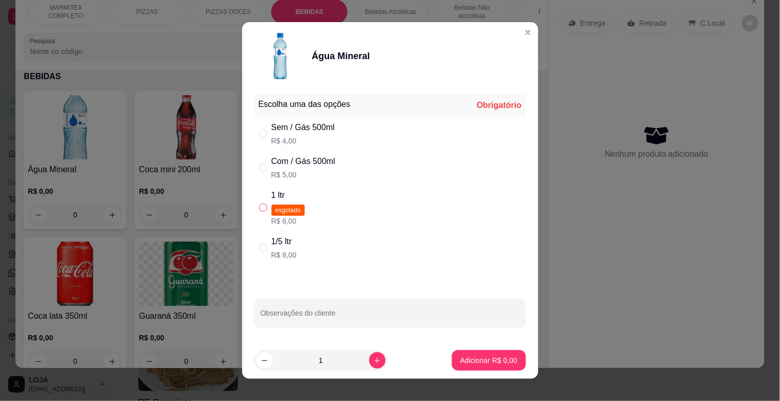
click at [260, 210] on input "" at bounding box center [263, 208] width 8 height 8
radio input "true"
click at [480, 367] on button "Adicionar R$ 6,00" at bounding box center [488, 361] width 71 height 20
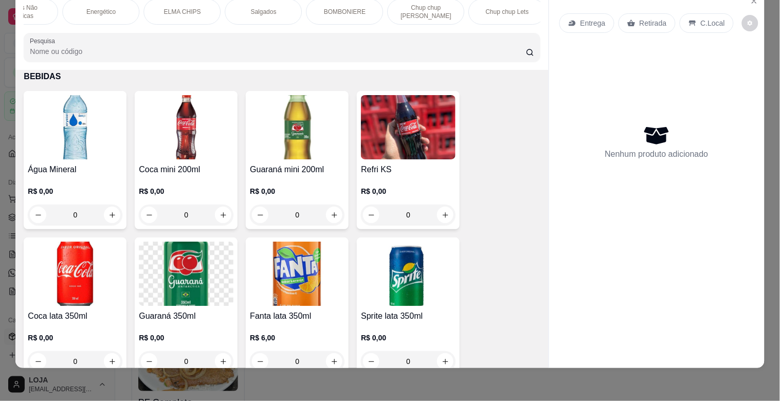
scroll to position [0, 0]
